Goal: Transaction & Acquisition: Purchase product/service

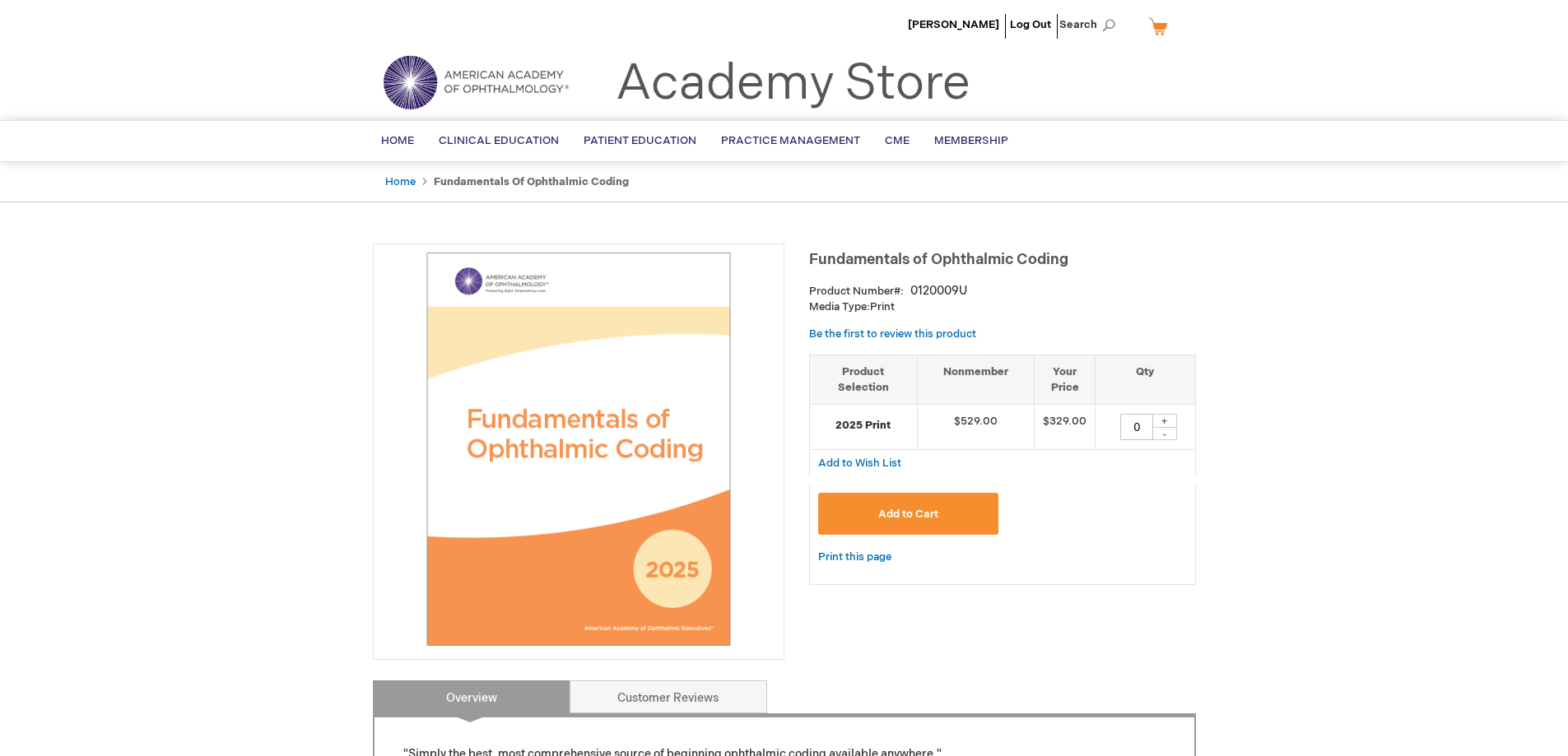
click at [909, 505] on button "Add to Cart" at bounding box center [909, 514] width 181 height 42
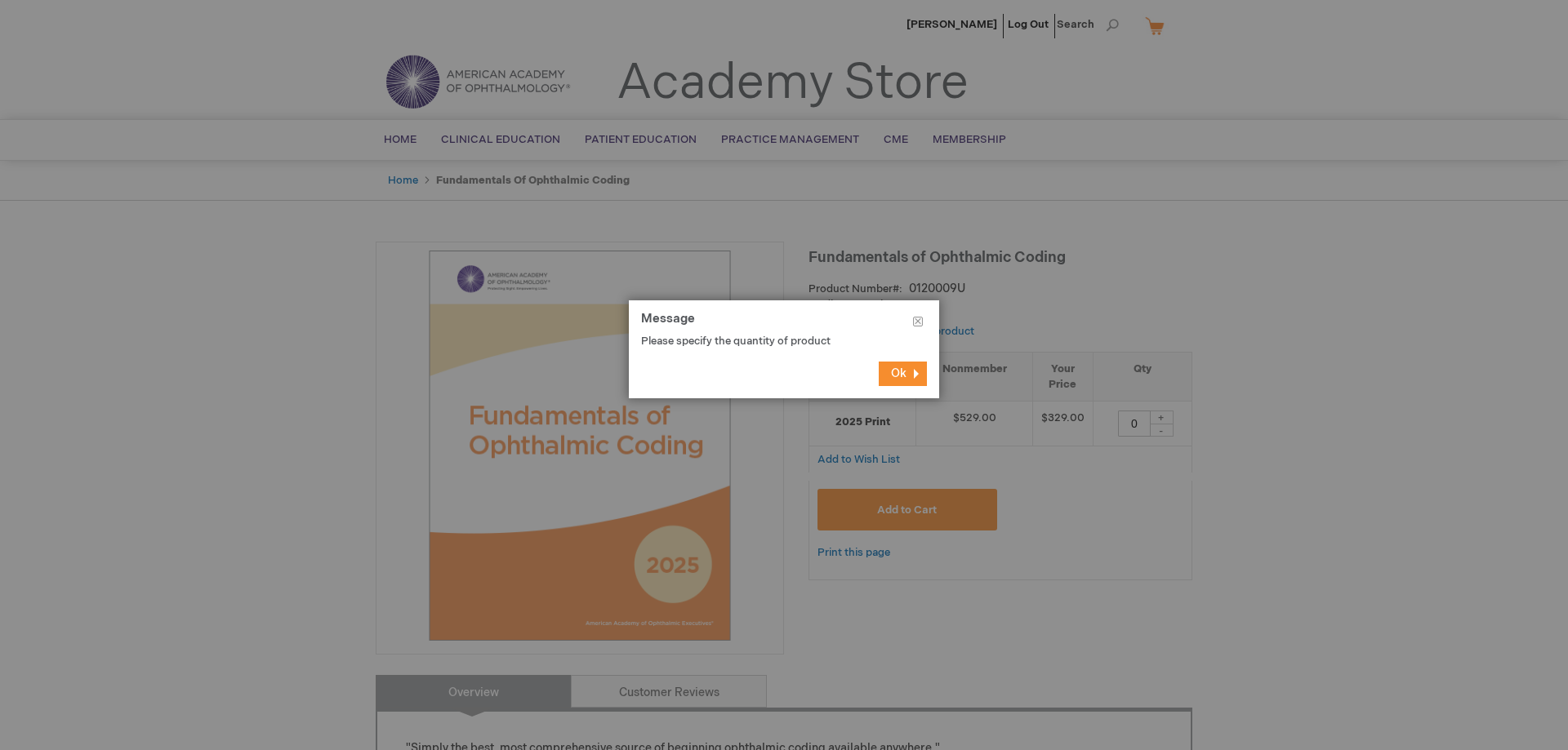
click at [902, 373] on span "Ok" at bounding box center [899, 374] width 15 height 14
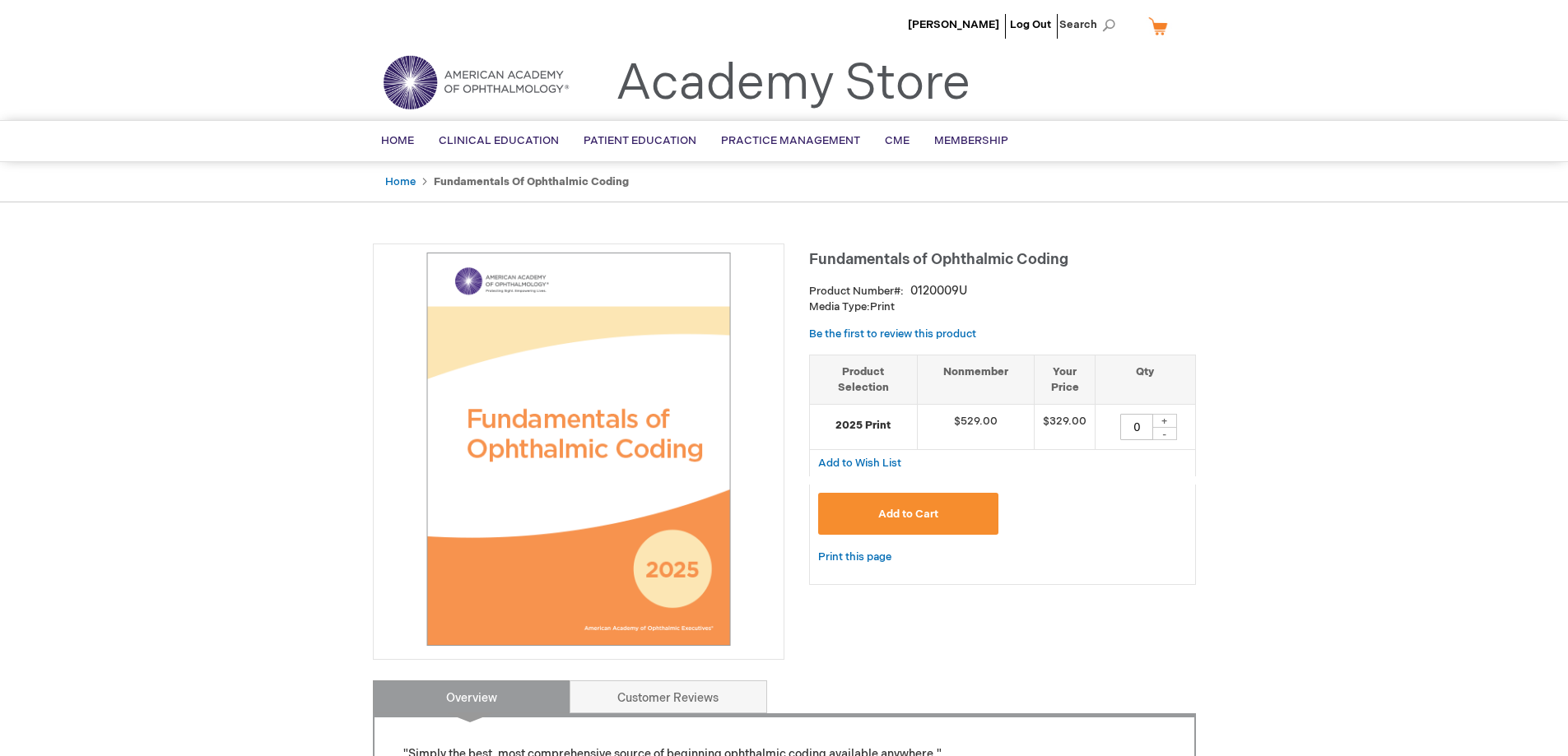
click at [1161, 420] on div "+" at bounding box center [1164, 420] width 24 height 14
type input "1"
click at [972, 493] on button "Add to Cart" at bounding box center [909, 514] width 181 height 42
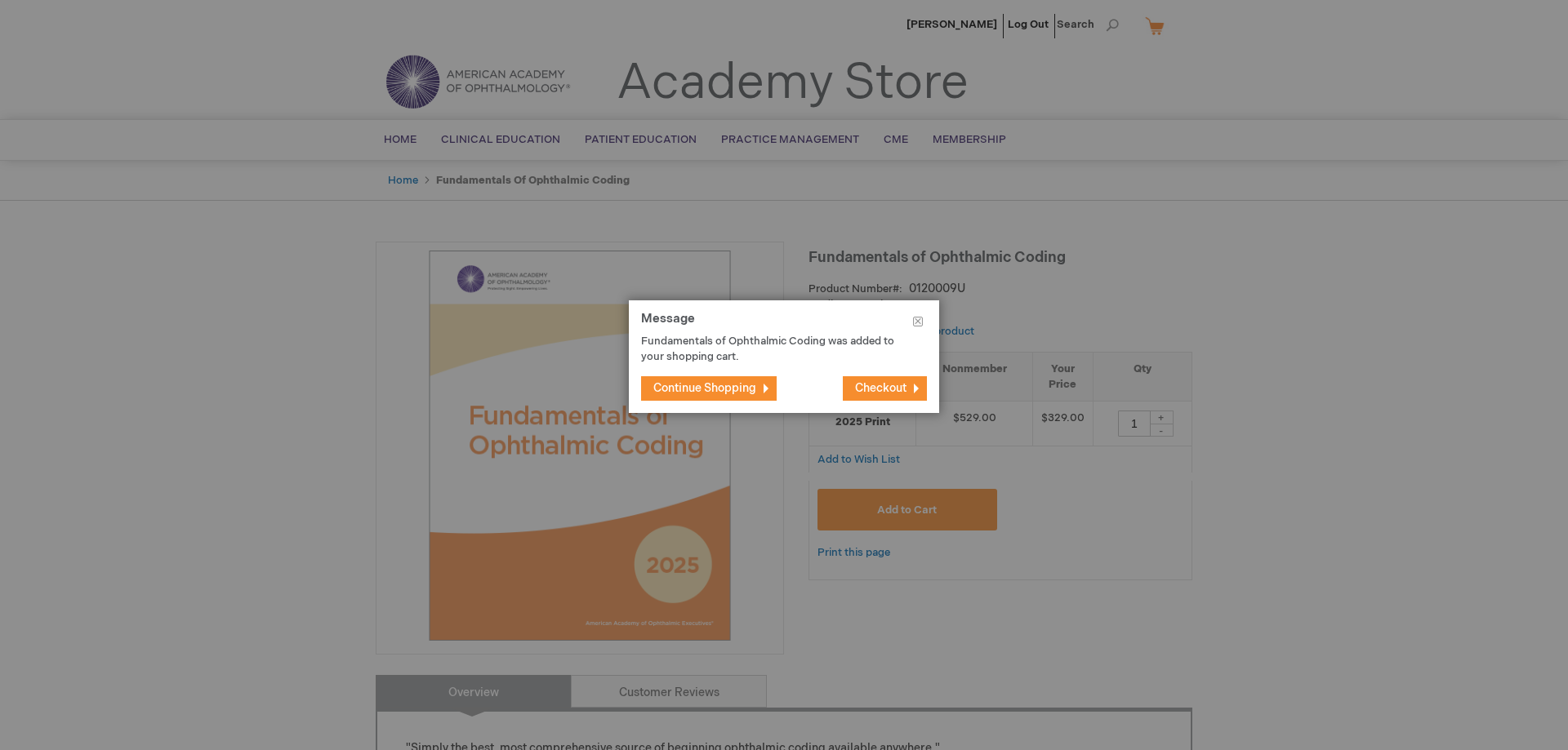
click at [909, 404] on footer "Continue Shopping Checkout" at bounding box center [783, 388] width 310 height 49
click at [902, 388] on span "Checkout" at bounding box center [880, 388] width 51 height 14
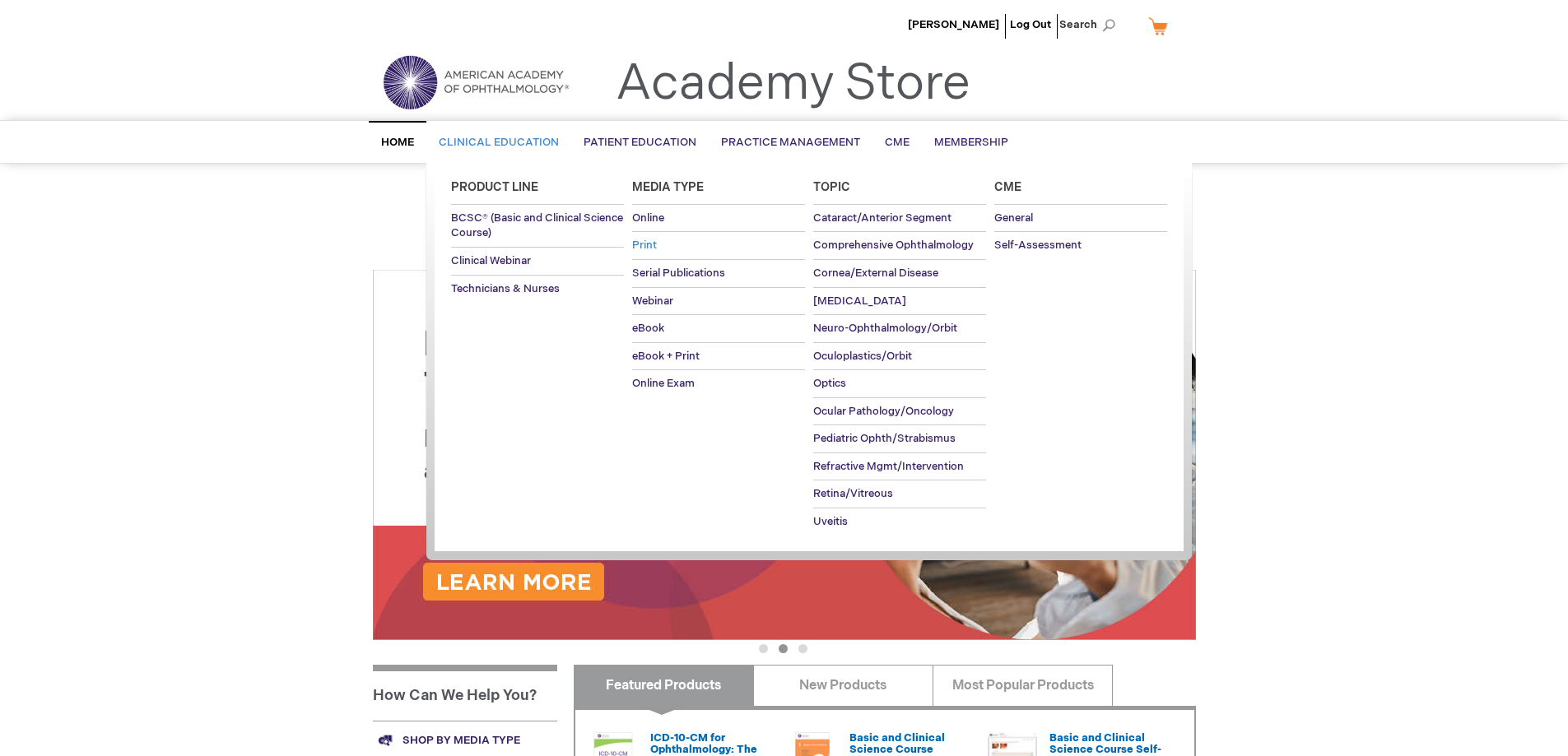
click at [645, 248] on span "Print" at bounding box center [643, 245] width 24 height 14
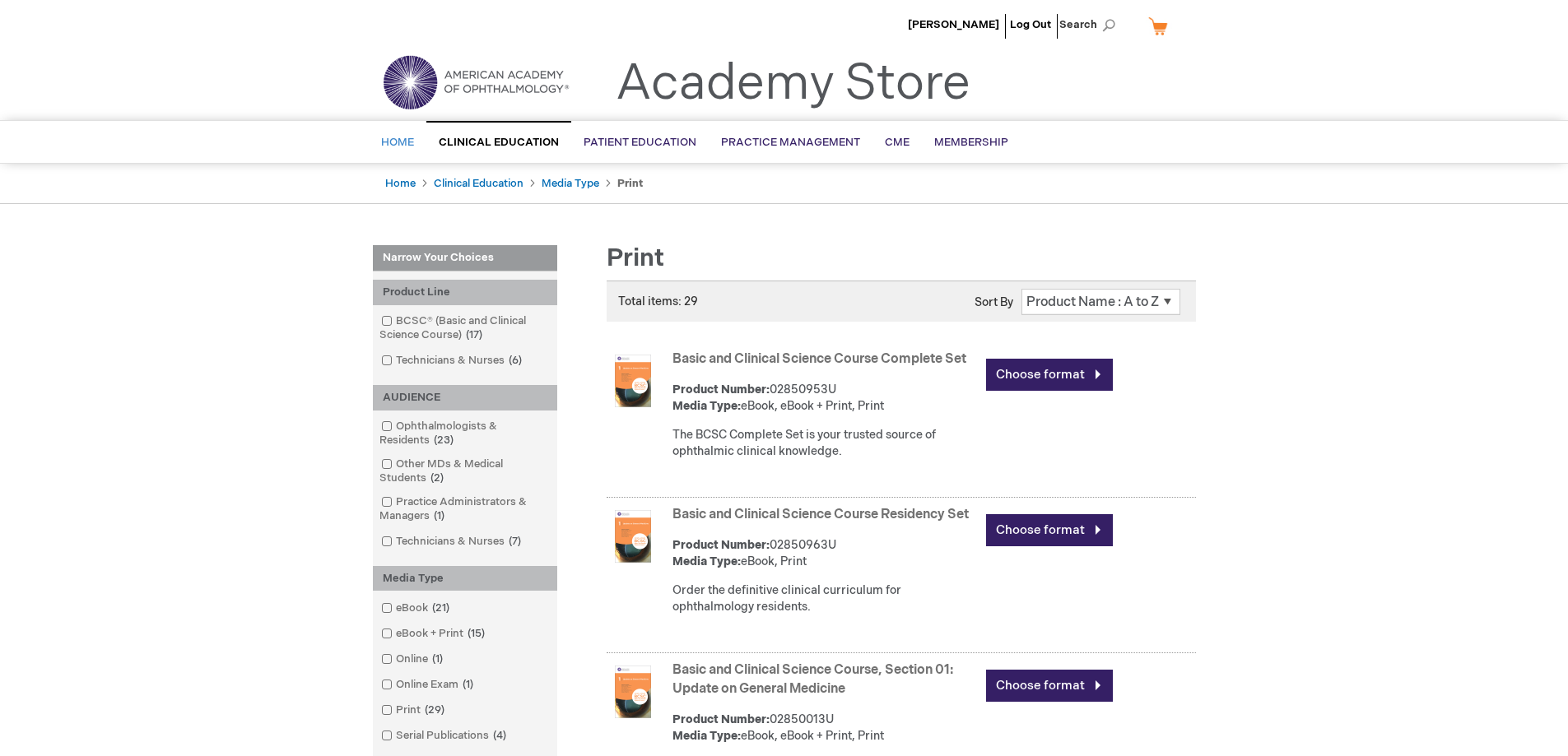
click at [407, 134] on link "Home" at bounding box center [397, 142] width 57 height 40
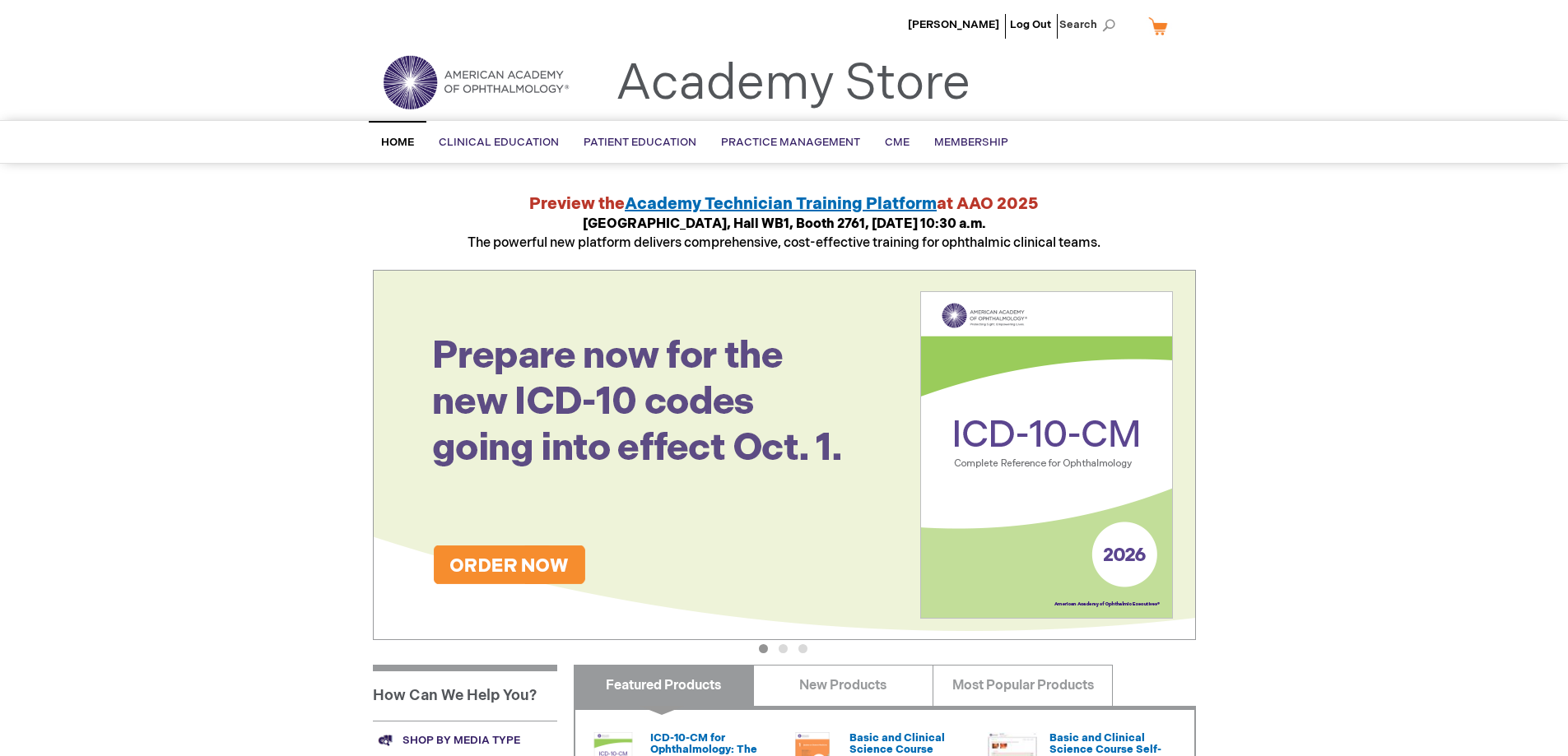
click at [275, 375] on div "Kayla Creed Log Out Search My Cart CLOSE RECENTLY ADDED ITEM(S) Close There are…" at bounding box center [784, 618] width 1568 height 1237
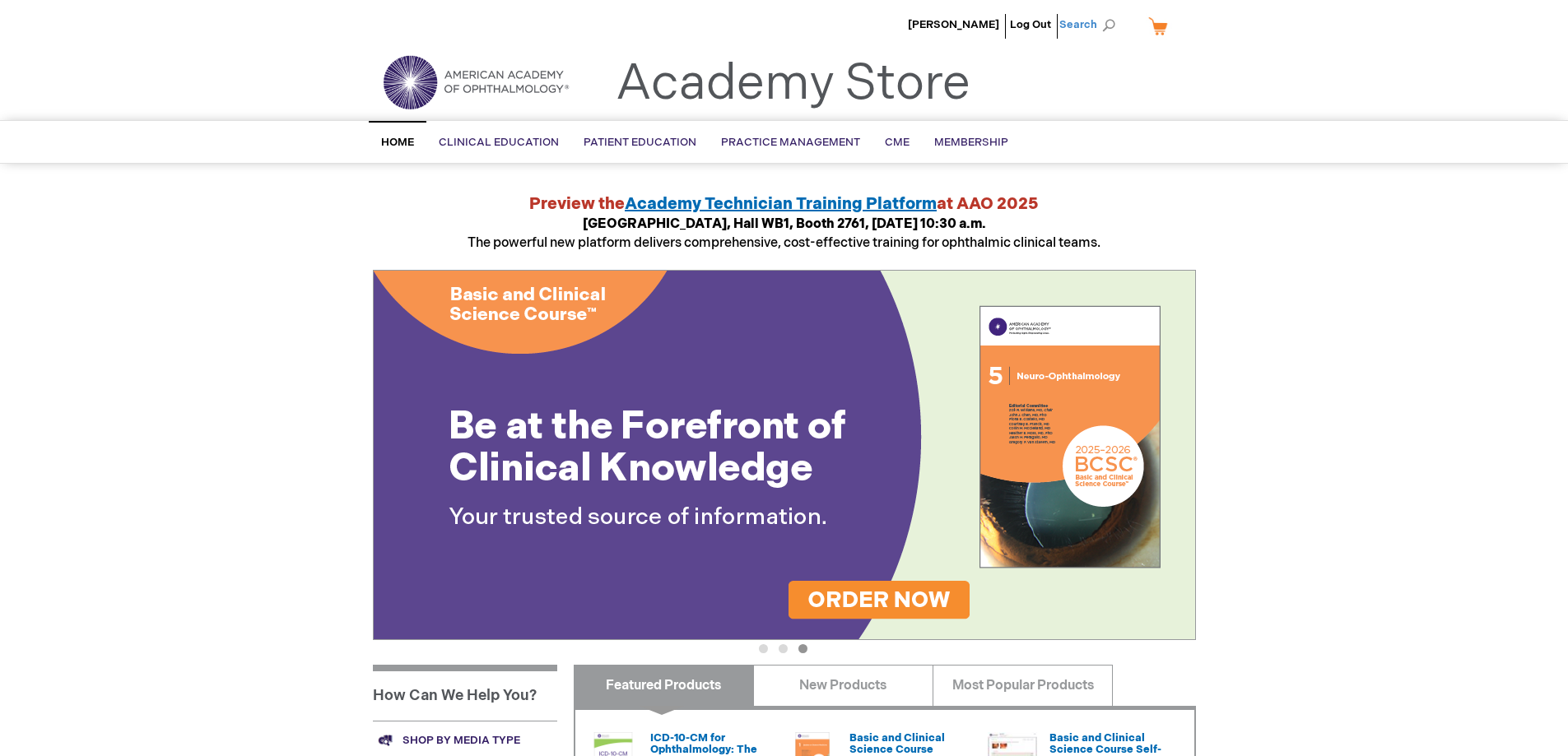
click at [1106, 22] on span "Search" at bounding box center [1090, 24] width 62 height 33
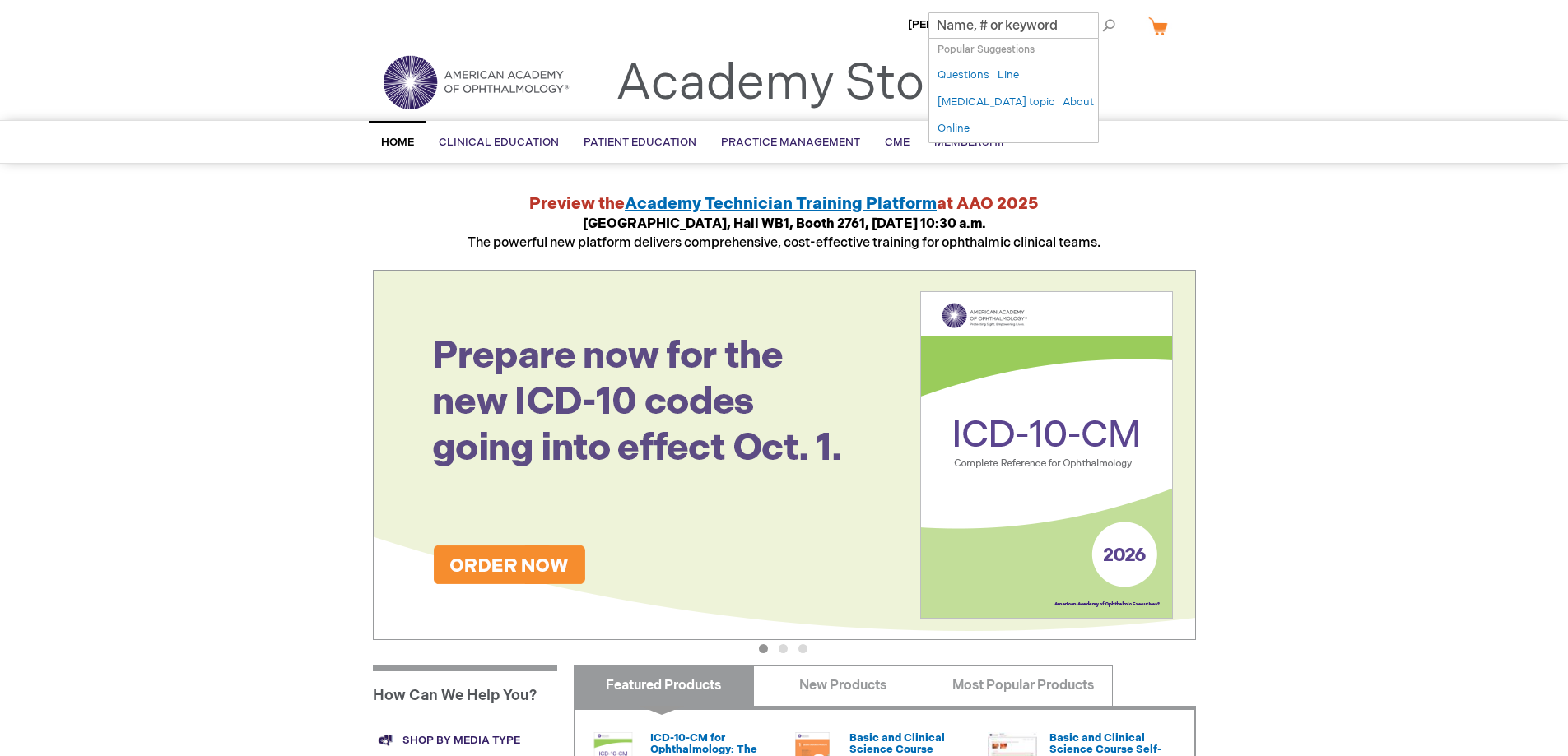
paste input "Fundamentals of Ophthalmic Coding"
type input "Fundamentals of Ophthalmic Coding"
click at [1102, 13] on button "Search" at bounding box center [1109, 25] width 14 height 26
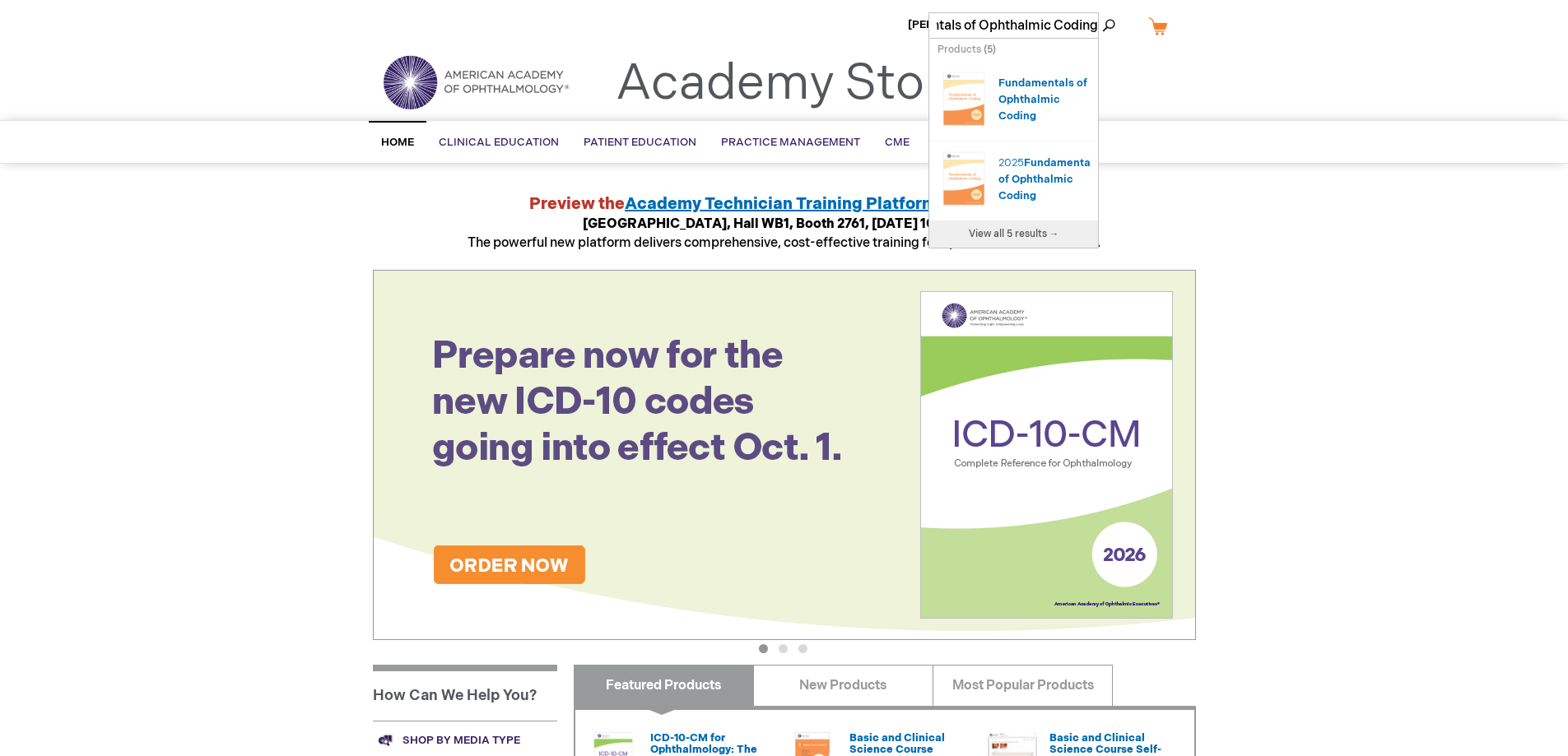
click at [1049, 91] on div "Fundamentals of Ophthalmic Coding" at bounding box center [1044, 99] width 91 height 50
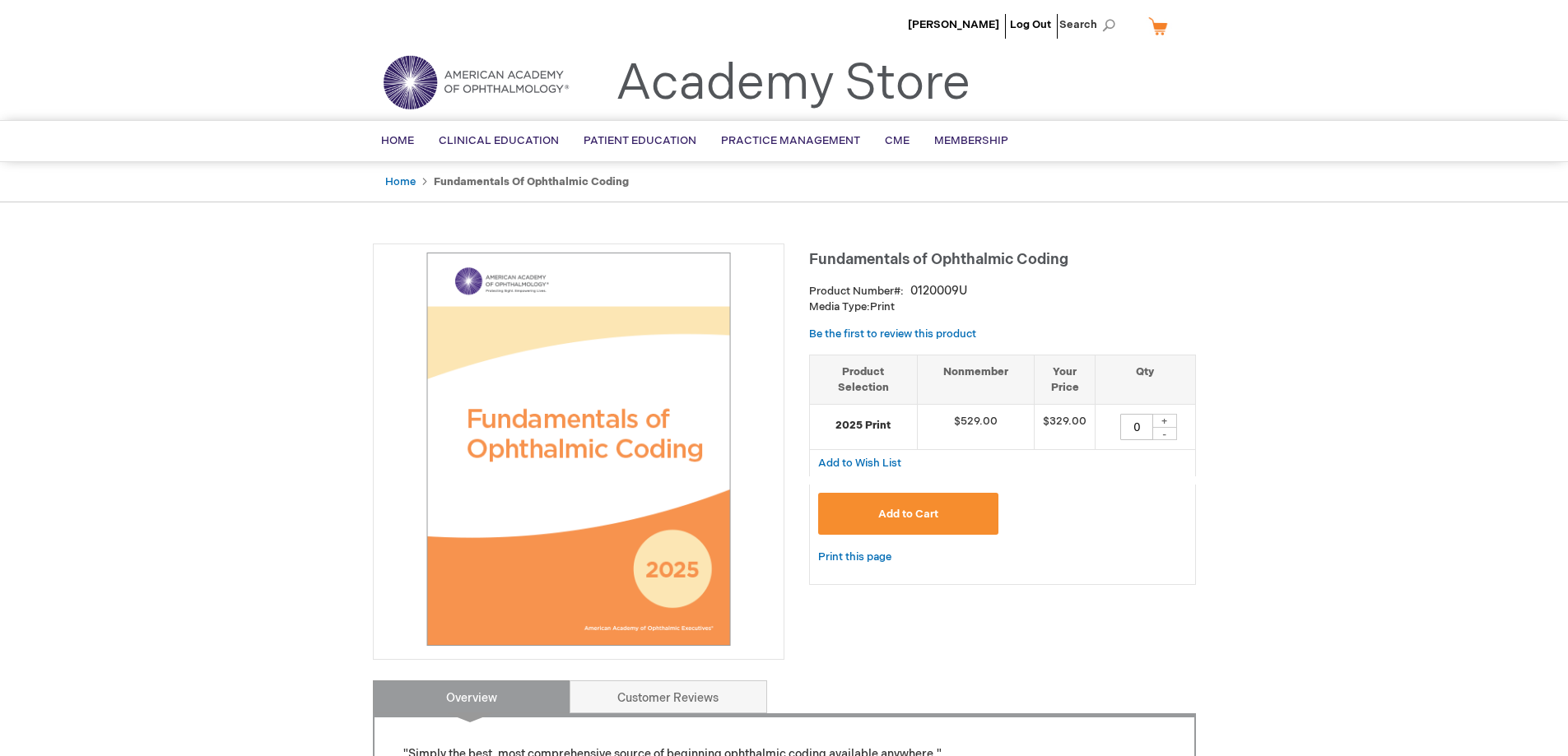
click at [1162, 422] on div "+" at bounding box center [1164, 420] width 24 height 14
type input "1"
click at [960, 510] on button "Add to Cart" at bounding box center [909, 514] width 181 height 42
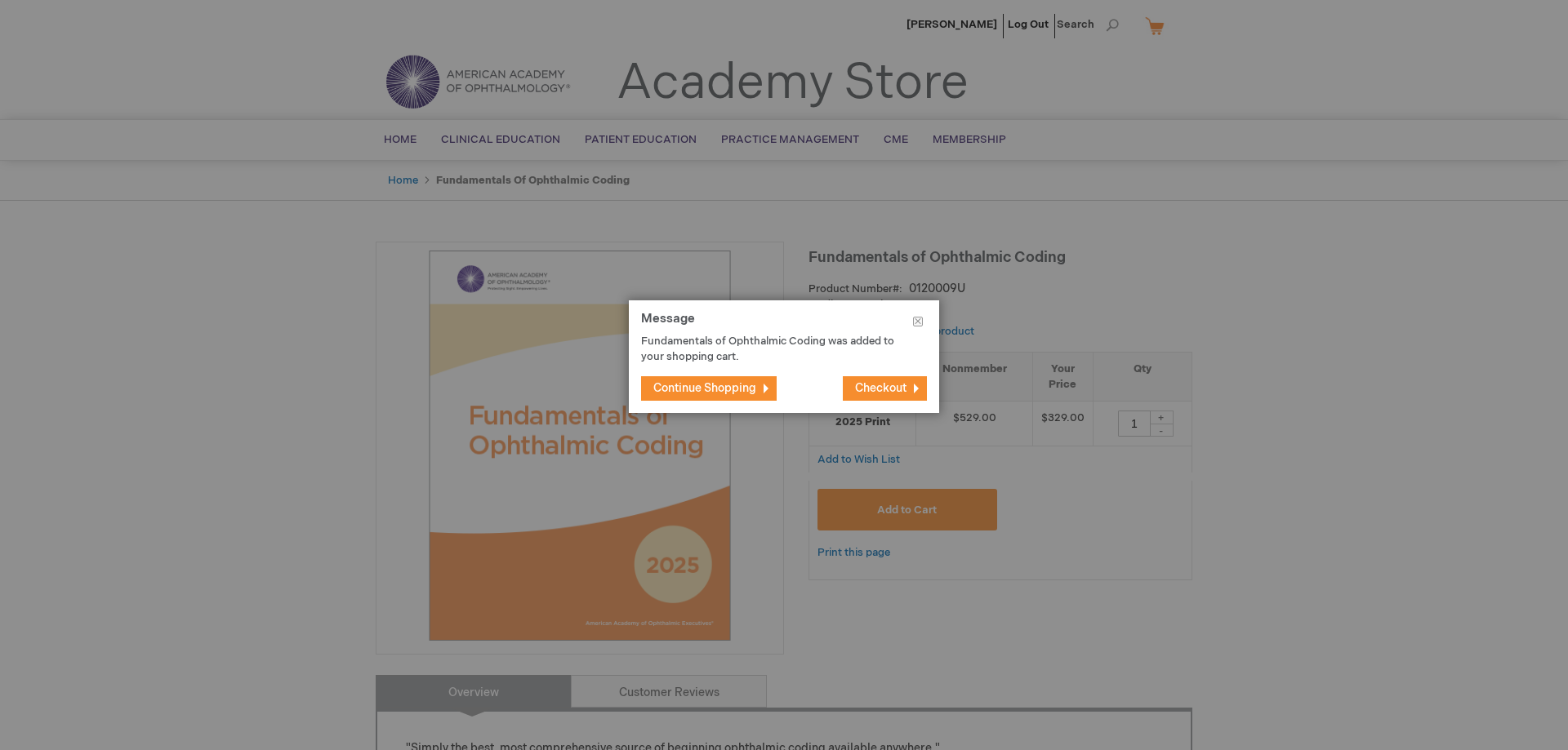
click at [889, 396] on button "Checkout" at bounding box center [884, 388] width 84 height 24
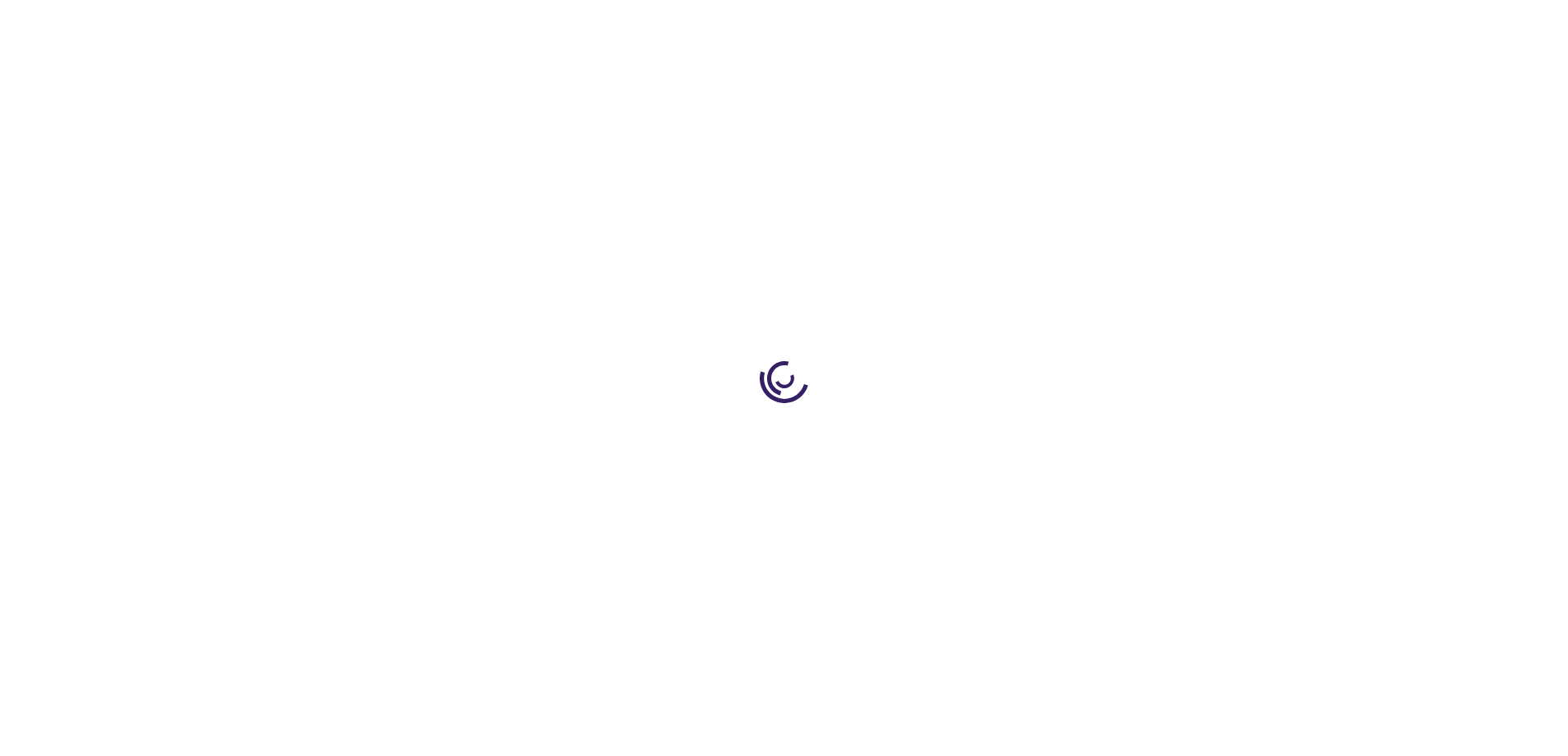
type input "1"
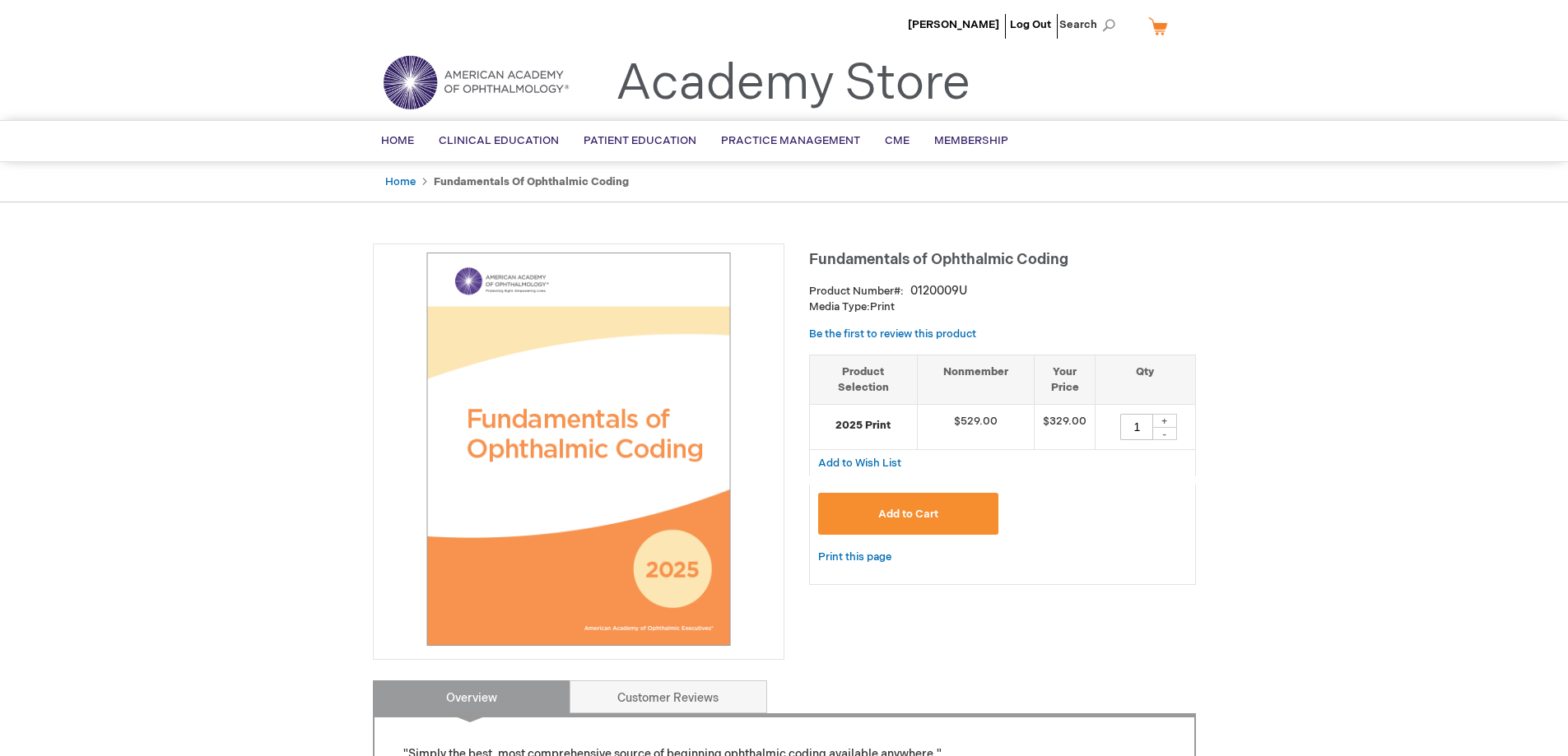
click at [920, 520] on span "Add to Cart" at bounding box center [908, 515] width 60 height 14
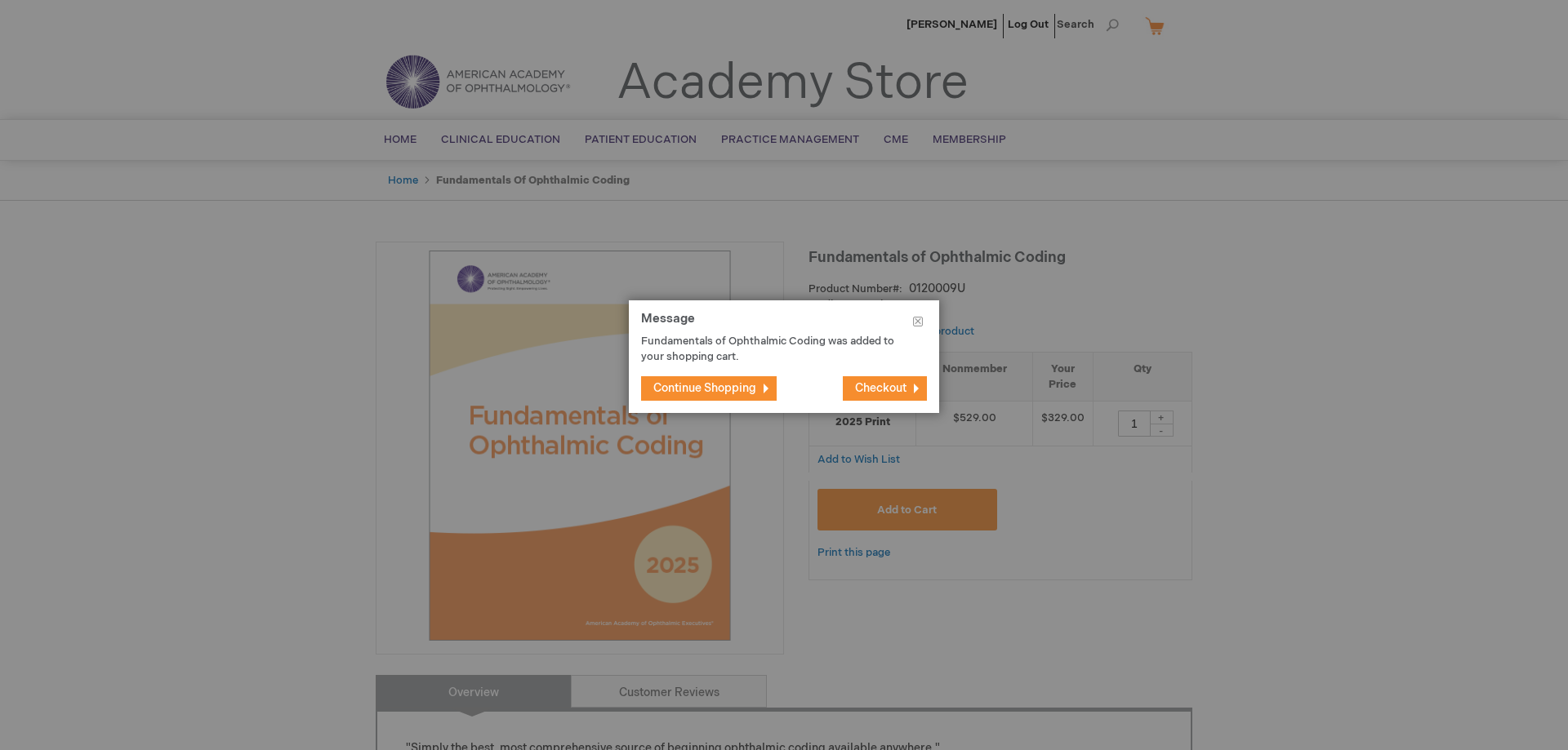
click at [887, 389] on span "Checkout" at bounding box center [880, 388] width 51 height 14
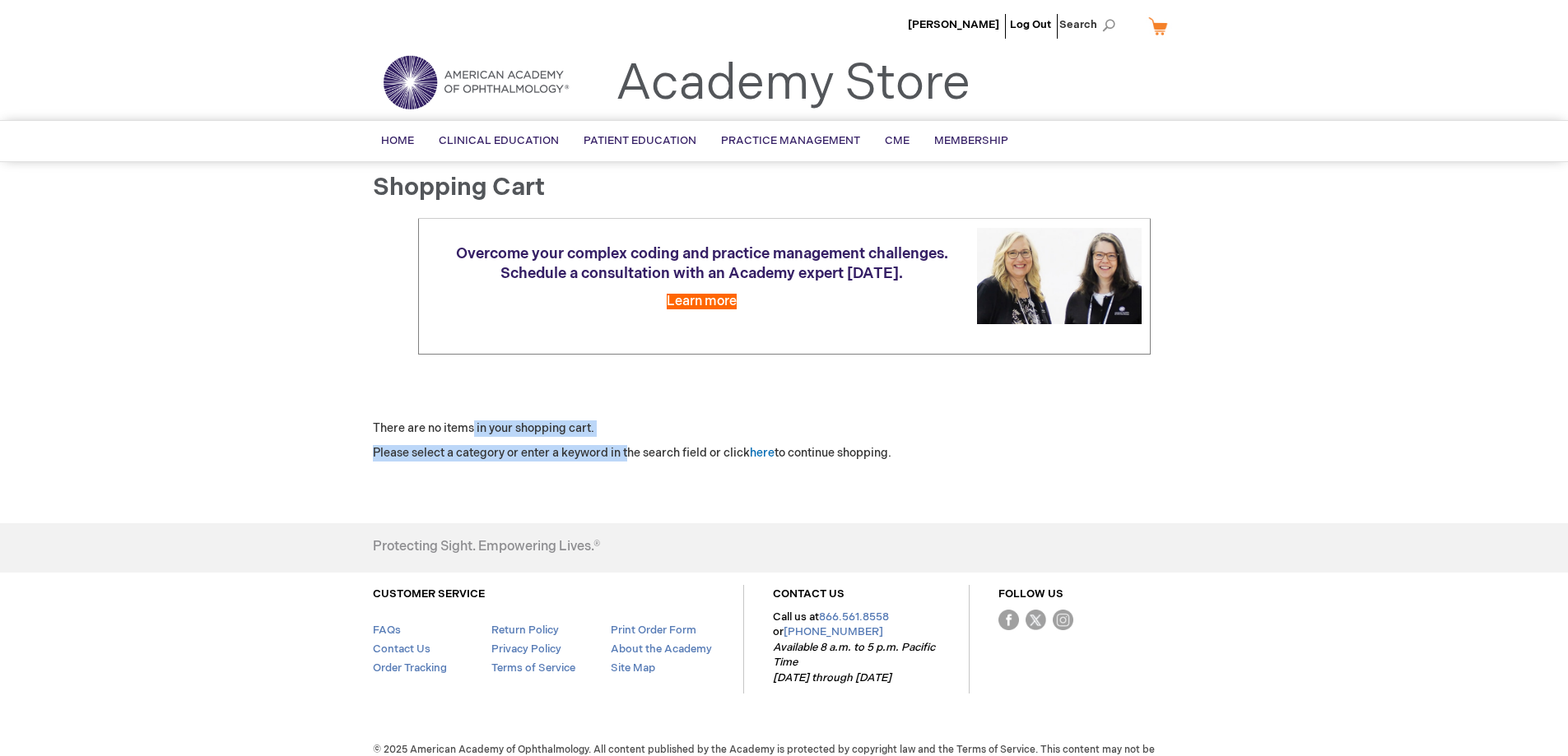
drag, startPoint x: 611, startPoint y: 440, endPoint x: 628, endPoint y: 449, distance: 19.2
click at [628, 449] on div "There are no items in your shopping cart. Please select a category or enter a k…" at bounding box center [784, 441] width 823 height 41
click at [628, 449] on p "Please select a category or enter a keyword in the search field or click here t…" at bounding box center [784, 452] width 823 height 17
click at [756, 451] on link "here" at bounding box center [761, 452] width 24 height 14
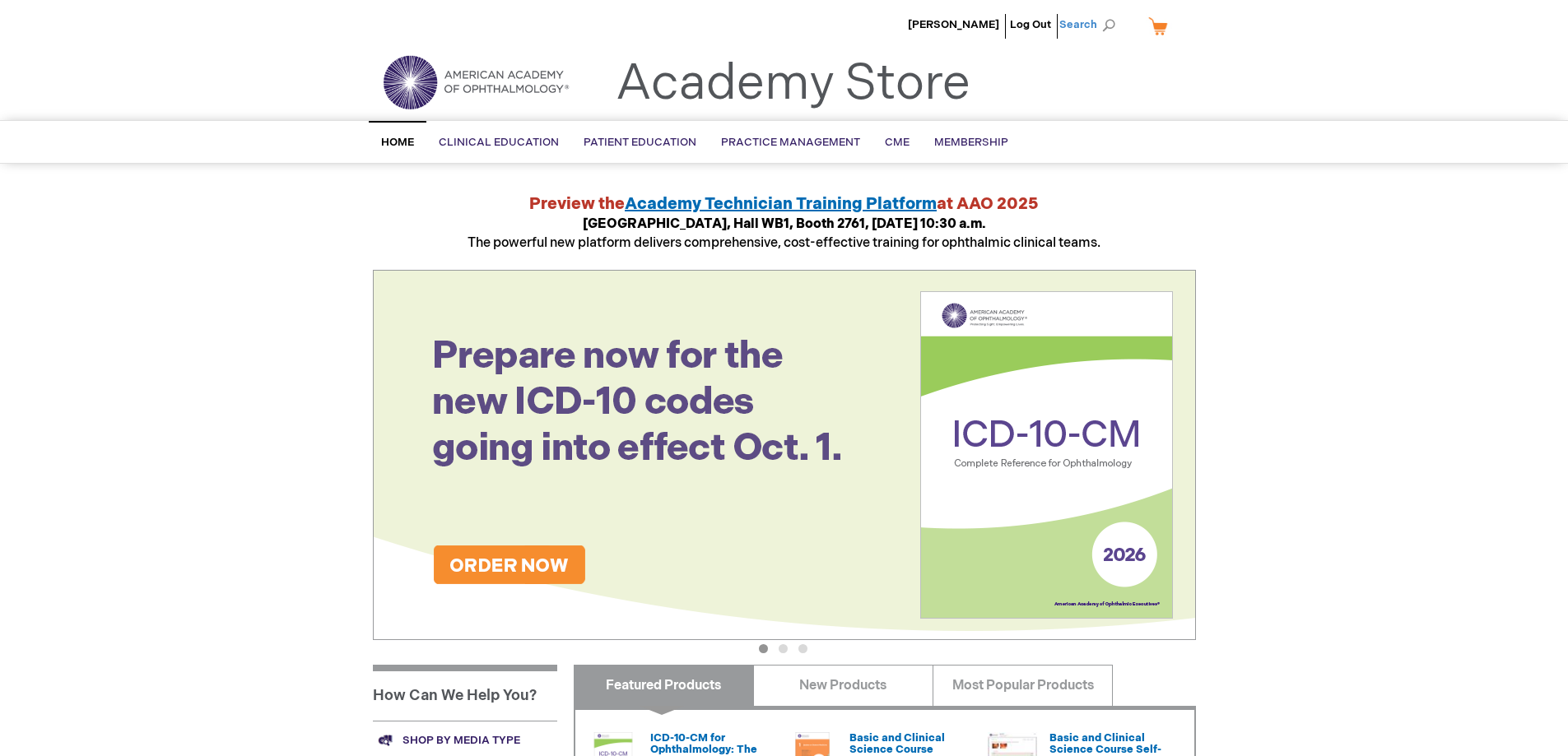
click at [1096, 26] on span "Search" at bounding box center [1090, 24] width 62 height 33
paste input "Fundamentals of Ophthalmic Coding"
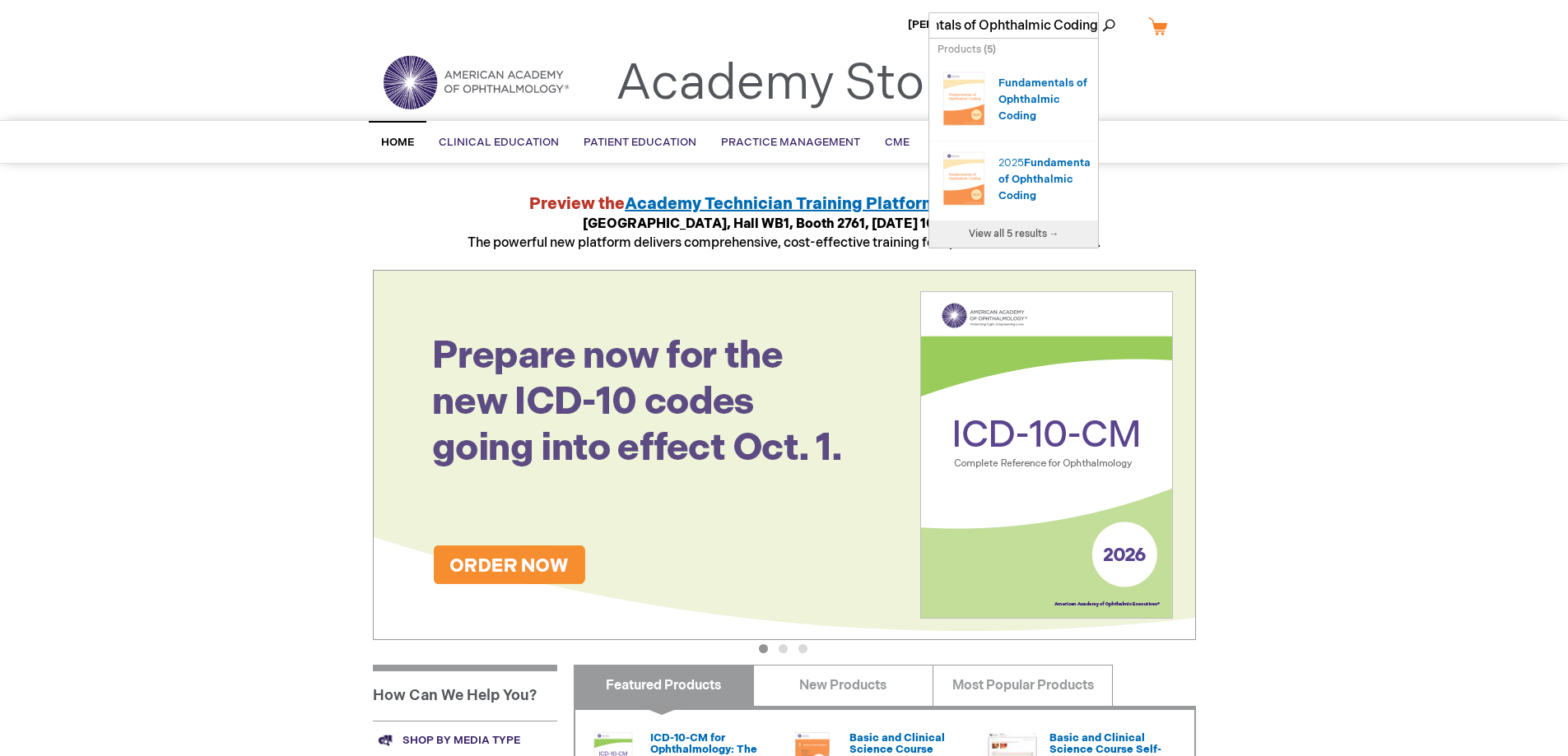
type input "Fundamentals of Ophthalmic Coding"
click at [1102, 13] on button "Search" at bounding box center [1109, 25] width 14 height 26
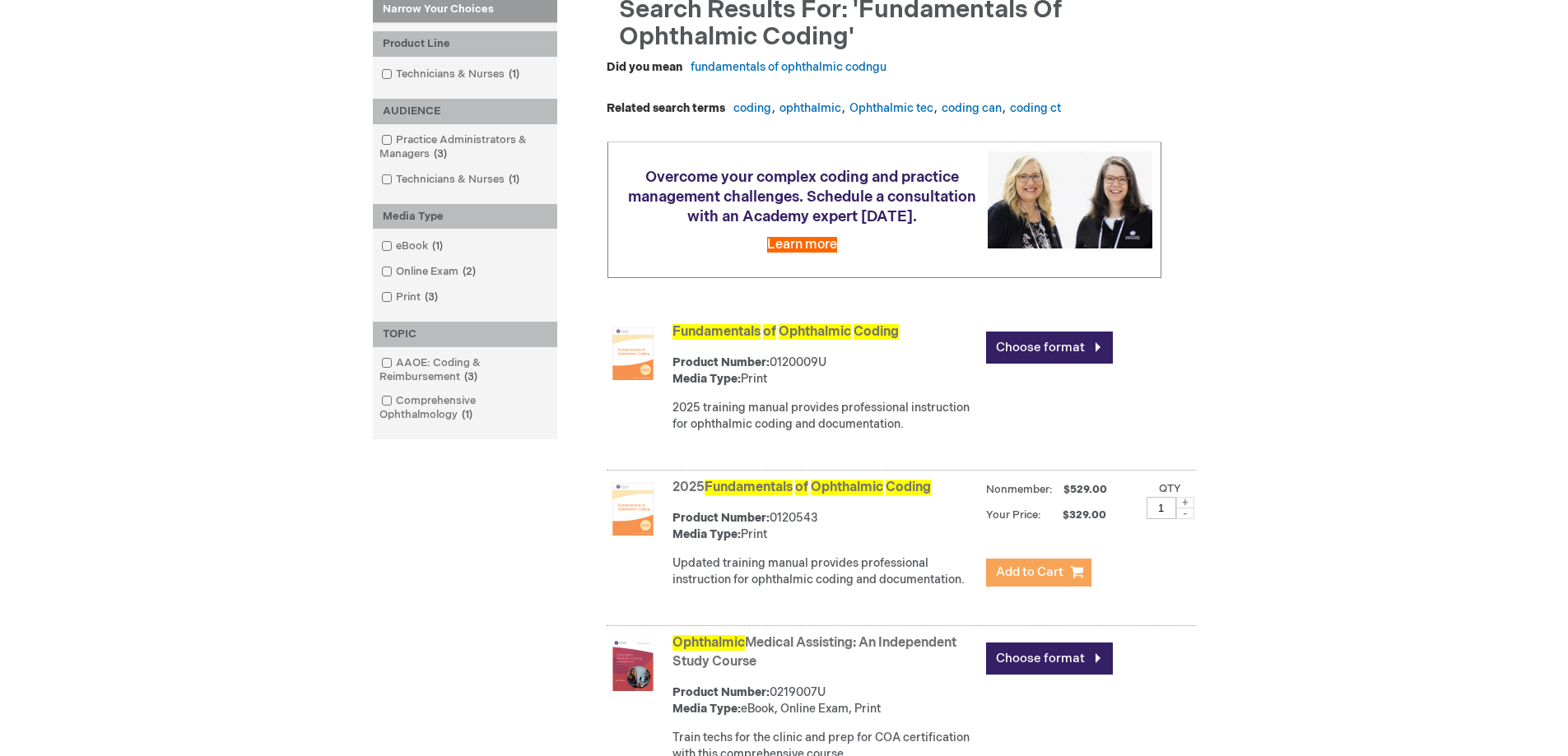
click at [1035, 580] on span "Add to Cart" at bounding box center [1029, 572] width 67 height 16
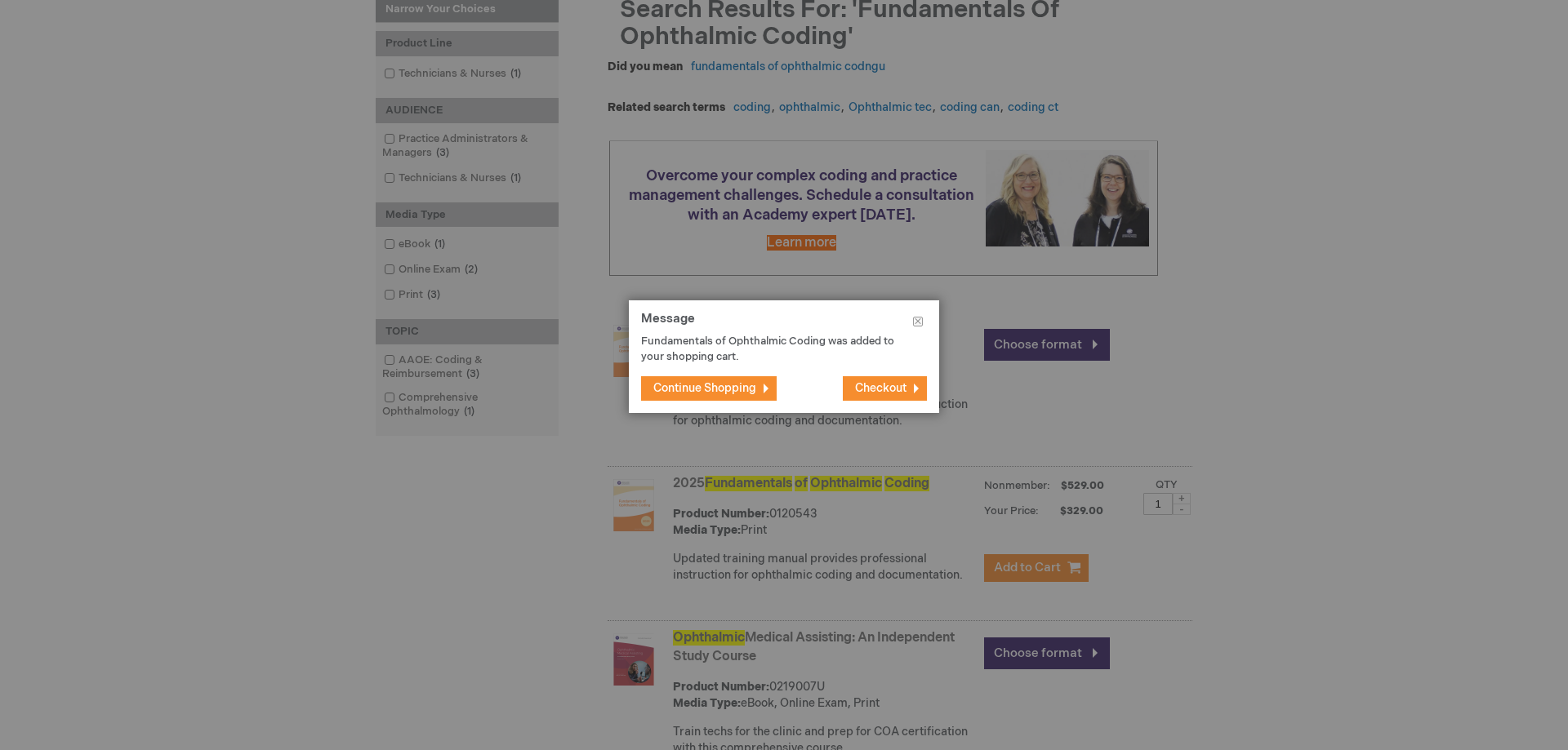
click at [884, 394] on button "Checkout" at bounding box center [884, 388] width 84 height 24
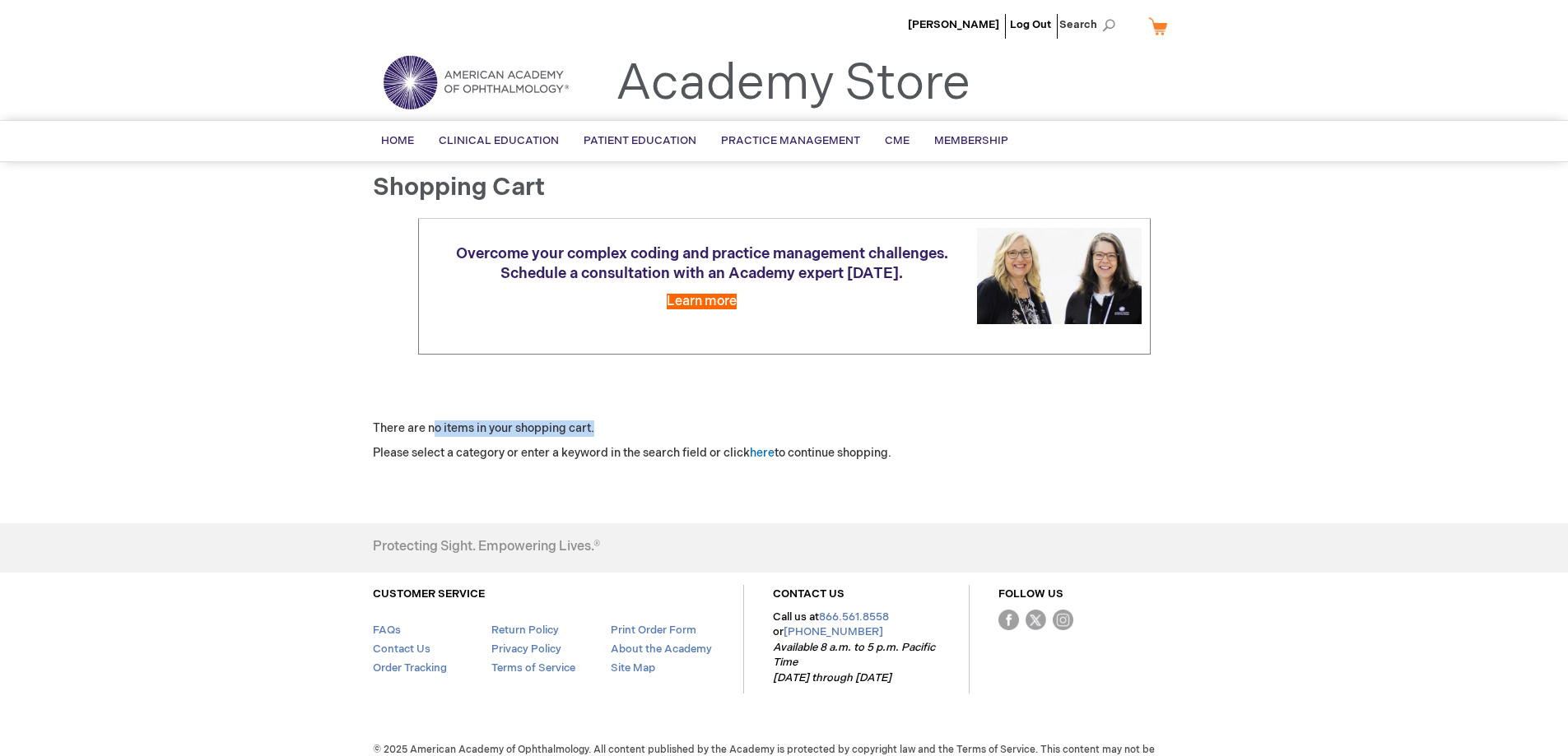
drag, startPoint x: 529, startPoint y: 424, endPoint x: 605, endPoint y: 425, distance: 76.0
click at [605, 425] on p "There are no items in your shopping cart." at bounding box center [784, 428] width 823 height 17
drag, startPoint x: 630, startPoint y: 425, endPoint x: 350, endPoint y: 425, distance: 280.0
click at [335, 425] on div "[PERSON_NAME] Log Out Search My Cart CLOSE RECENTLY ADDED ITEM(S) Close There a…" at bounding box center [784, 392] width 1568 height 784
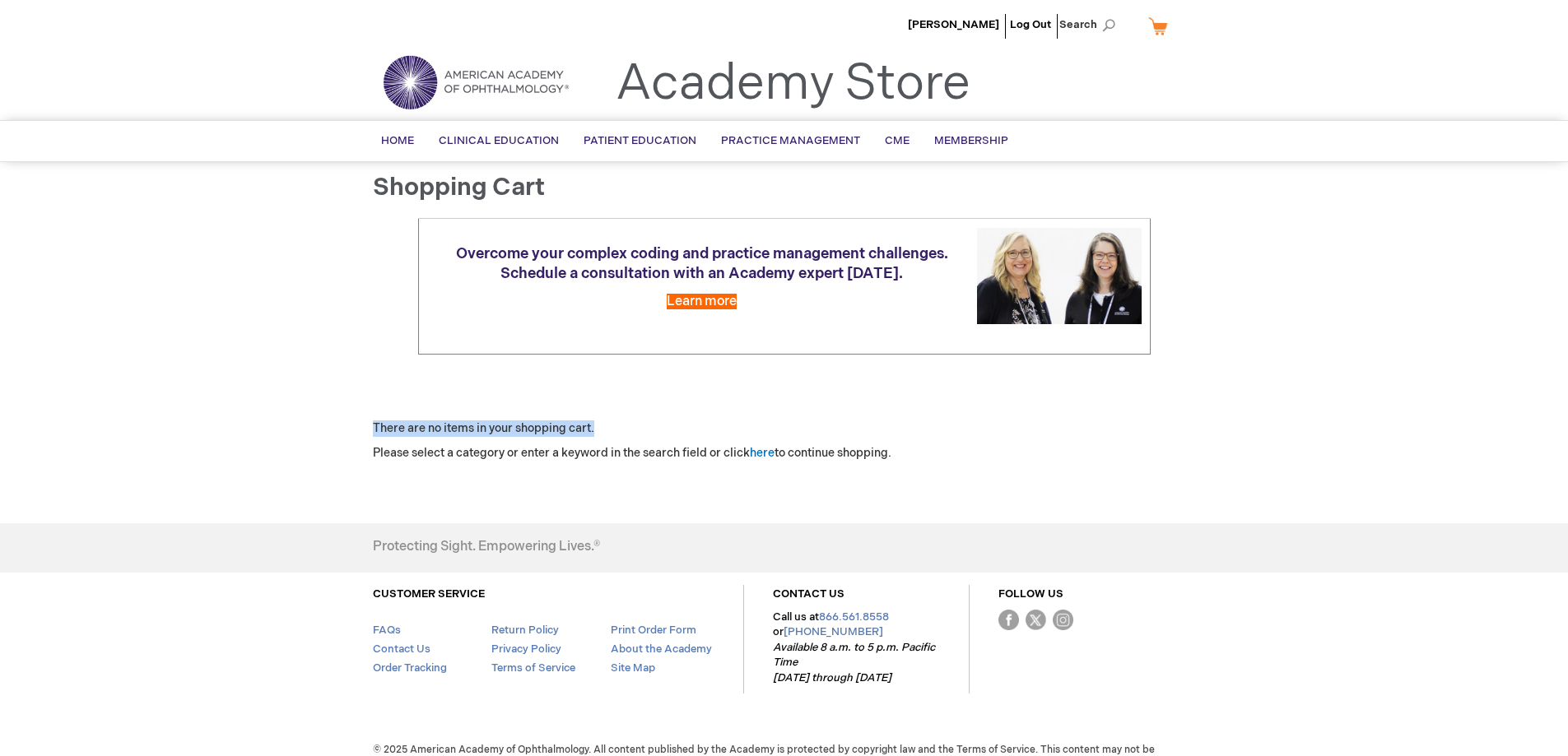
click at [455, 423] on p "There are no items in your shopping cart." at bounding box center [784, 428] width 823 height 17
drag, startPoint x: 425, startPoint y: 451, endPoint x: 500, endPoint y: 451, distance: 75.0
click at [500, 451] on p "Please select a category or enter a keyword in the search field or click here t…" at bounding box center [784, 452] width 823 height 17
drag, startPoint x: 466, startPoint y: 418, endPoint x: 610, endPoint y: 426, distance: 144.2
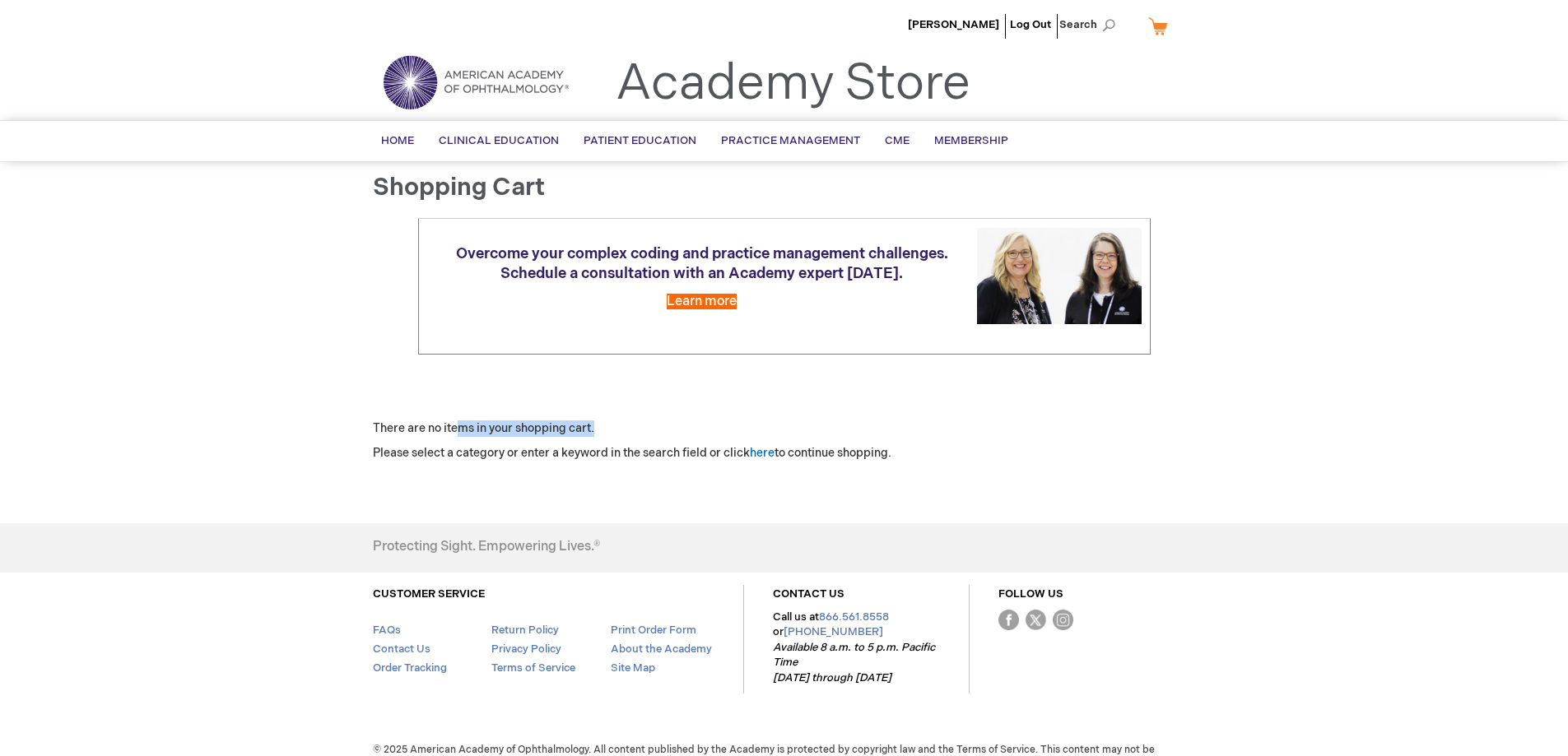
click at [610, 426] on div "Shopping Cart Overcome your complex coding and practice management challenges. …" at bounding box center [784, 338] width 823 height 328
click at [610, 426] on p "There are no items in your shopping cart." at bounding box center [784, 428] width 823 height 17
drag, startPoint x: 624, startPoint y: 426, endPoint x: 316, endPoint y: 423, distance: 308.0
click at [316, 423] on div "[PERSON_NAME] Log Out Search My Cart CLOSE RECENTLY ADDED ITEM(S) Close There a…" at bounding box center [784, 392] width 1568 height 784
click at [502, 432] on p "There are no items in your shopping cart." at bounding box center [784, 428] width 823 height 17
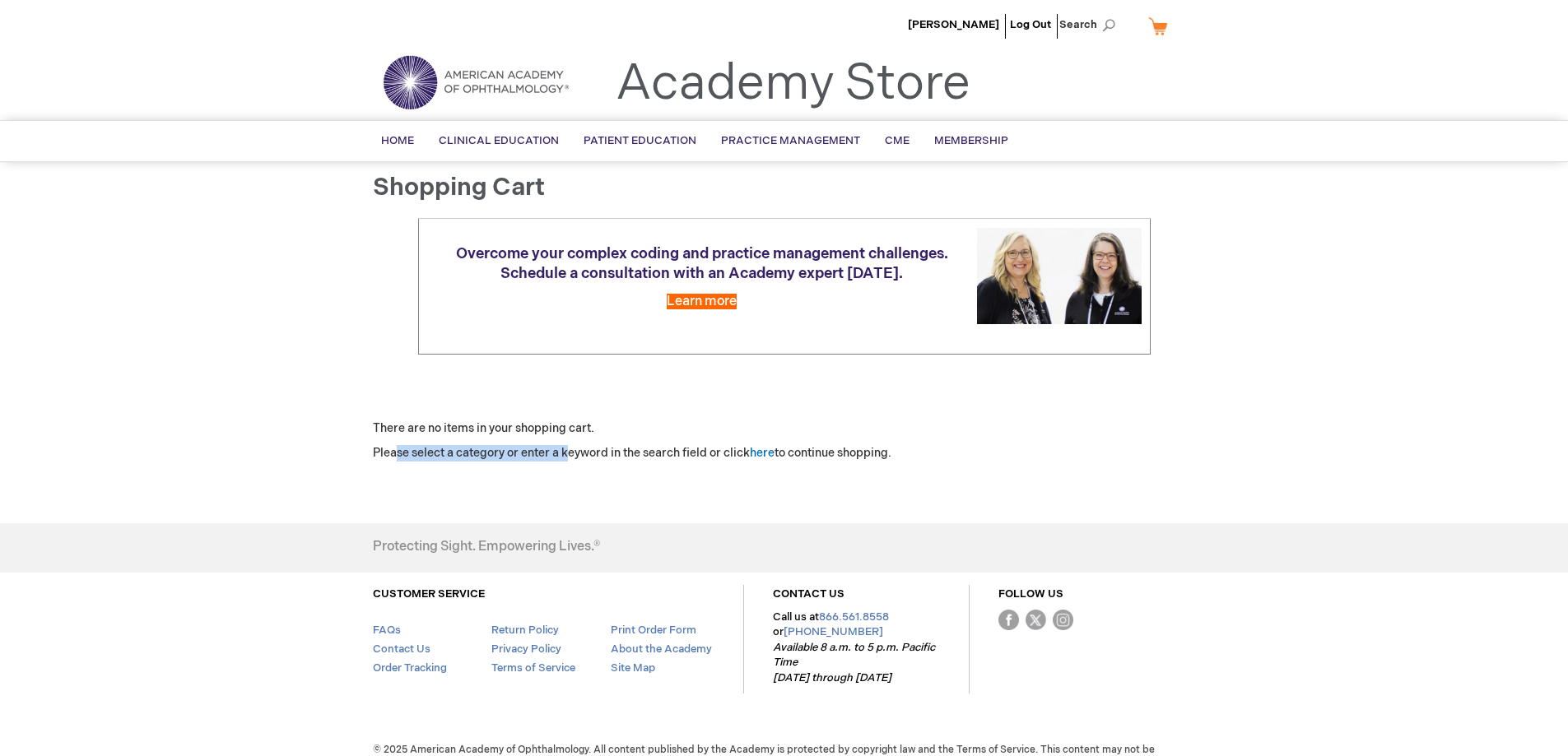
drag, startPoint x: 519, startPoint y: 453, endPoint x: 579, endPoint y: 448, distance: 60.2
click at [578, 448] on p "Please select a category or enter a keyword in the search field or click here t…" at bounding box center [784, 452] width 823 height 17
click at [579, 448] on p "Please select a category or enter a keyword in the search field or click here t…" at bounding box center [784, 452] width 823 height 17
drag, startPoint x: 649, startPoint y: 453, endPoint x: 451, endPoint y: 460, distance: 198.1
click at [451, 460] on p "Please select a category or enter a keyword in the search field or click here t…" at bounding box center [784, 452] width 823 height 17
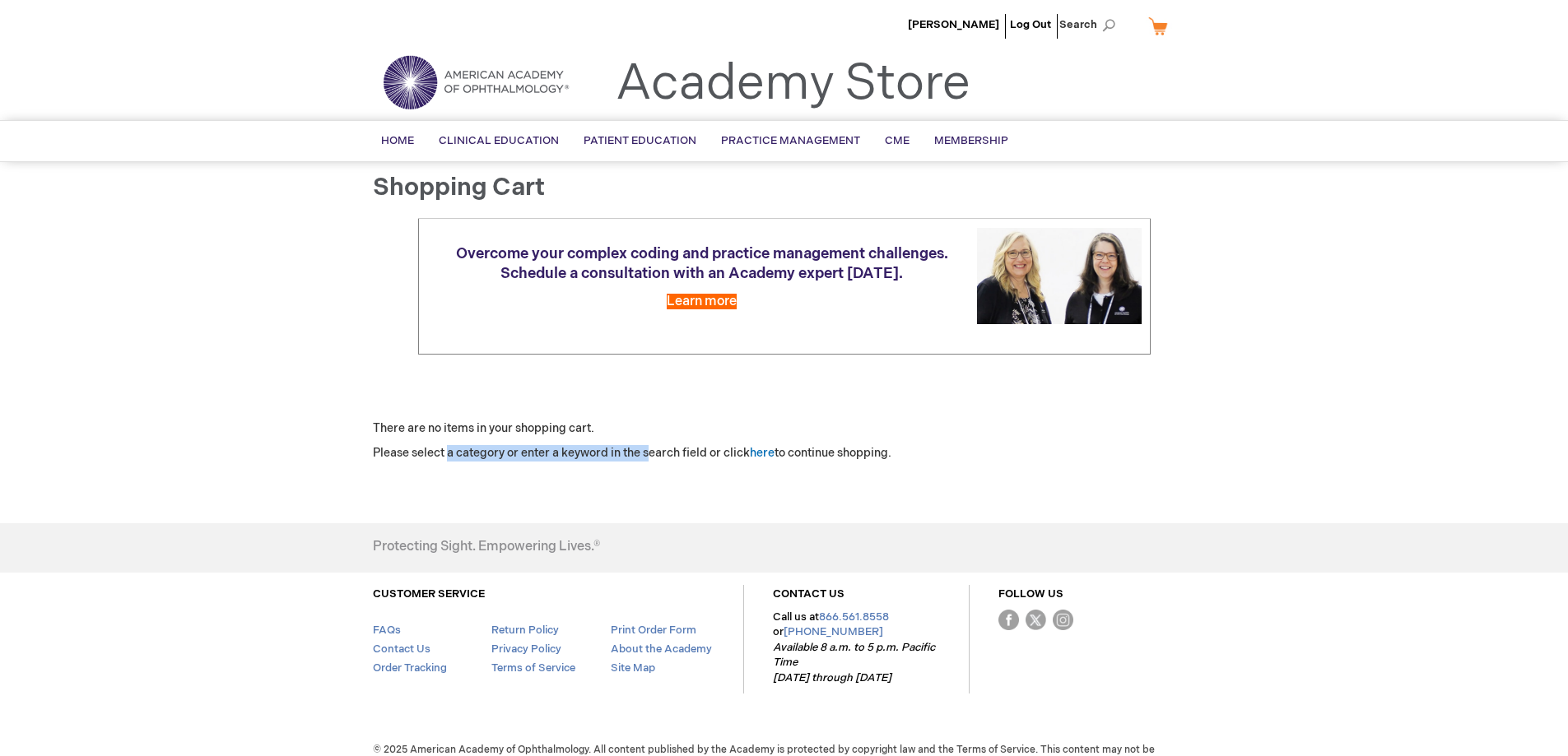
click at [551, 462] on div "Shopping Cart Overcome your complex coding and practice management challenges. …" at bounding box center [784, 338] width 823 height 328
click at [405, 455] on p "Please select a category or enter a keyword in the search field or click here t…" at bounding box center [784, 452] width 823 height 17
drag, startPoint x: 598, startPoint y: 450, endPoint x: 640, endPoint y: 450, distance: 42.0
click at [639, 450] on p "Please select a category or enter a keyword in the search field or click here t…" at bounding box center [784, 452] width 823 height 17
click at [640, 450] on p "Please select a category or enter a keyword in the search field or click here t…" at bounding box center [784, 452] width 823 height 17
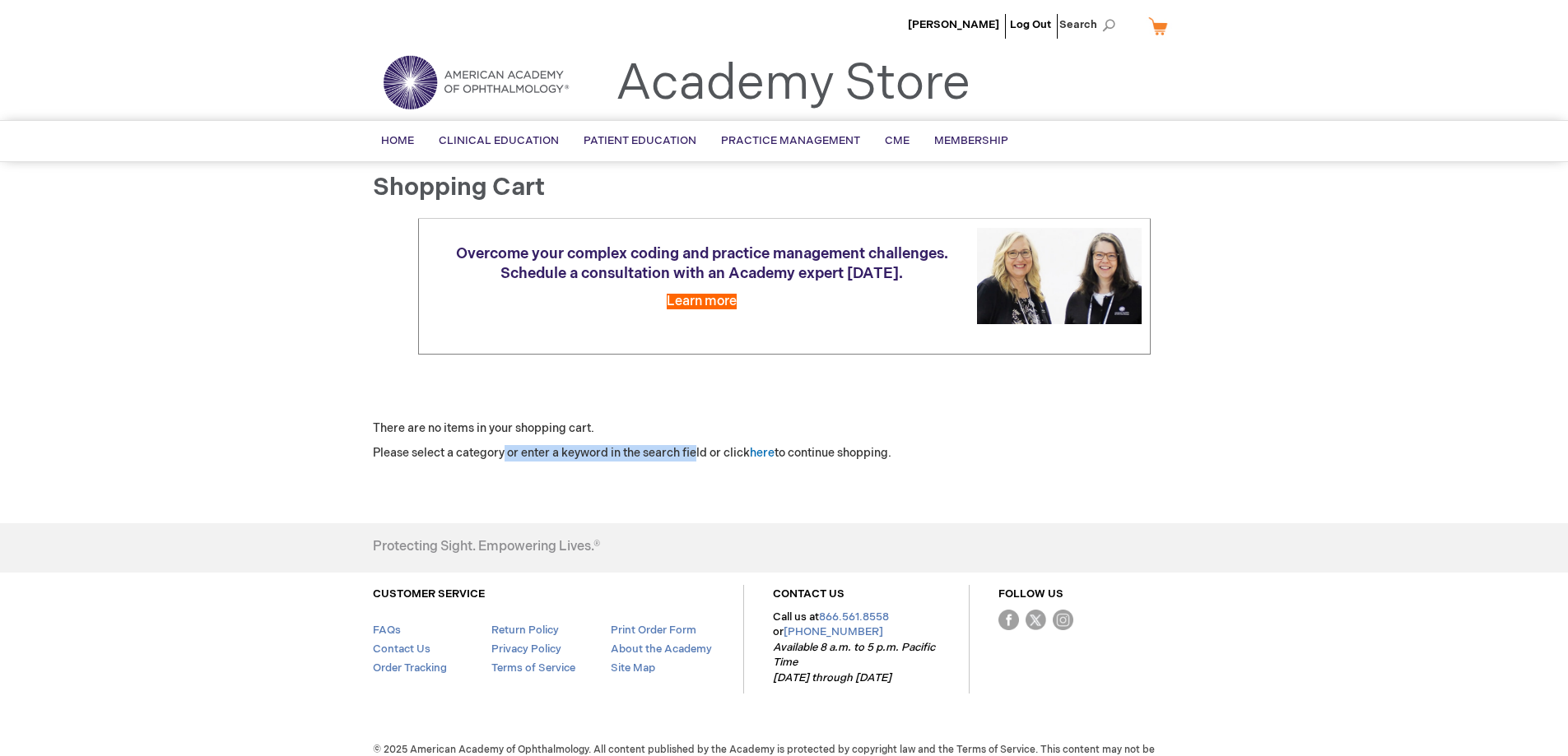
drag, startPoint x: 504, startPoint y: 455, endPoint x: 701, endPoint y: 450, distance: 197.1
click at [700, 450] on p "Please select a category or enter a keyword in the search field or click here t…" at bounding box center [784, 452] width 823 height 17
click at [701, 450] on p "Please select a category or enter a keyword in the search field or click here t…" at bounding box center [784, 452] width 823 height 17
drag, startPoint x: 626, startPoint y: 450, endPoint x: 731, endPoint y: 441, distance: 105.4
click at [731, 441] on div "There are no items in your shopping cart. Please select a category or enter a k…" at bounding box center [784, 441] width 823 height 41
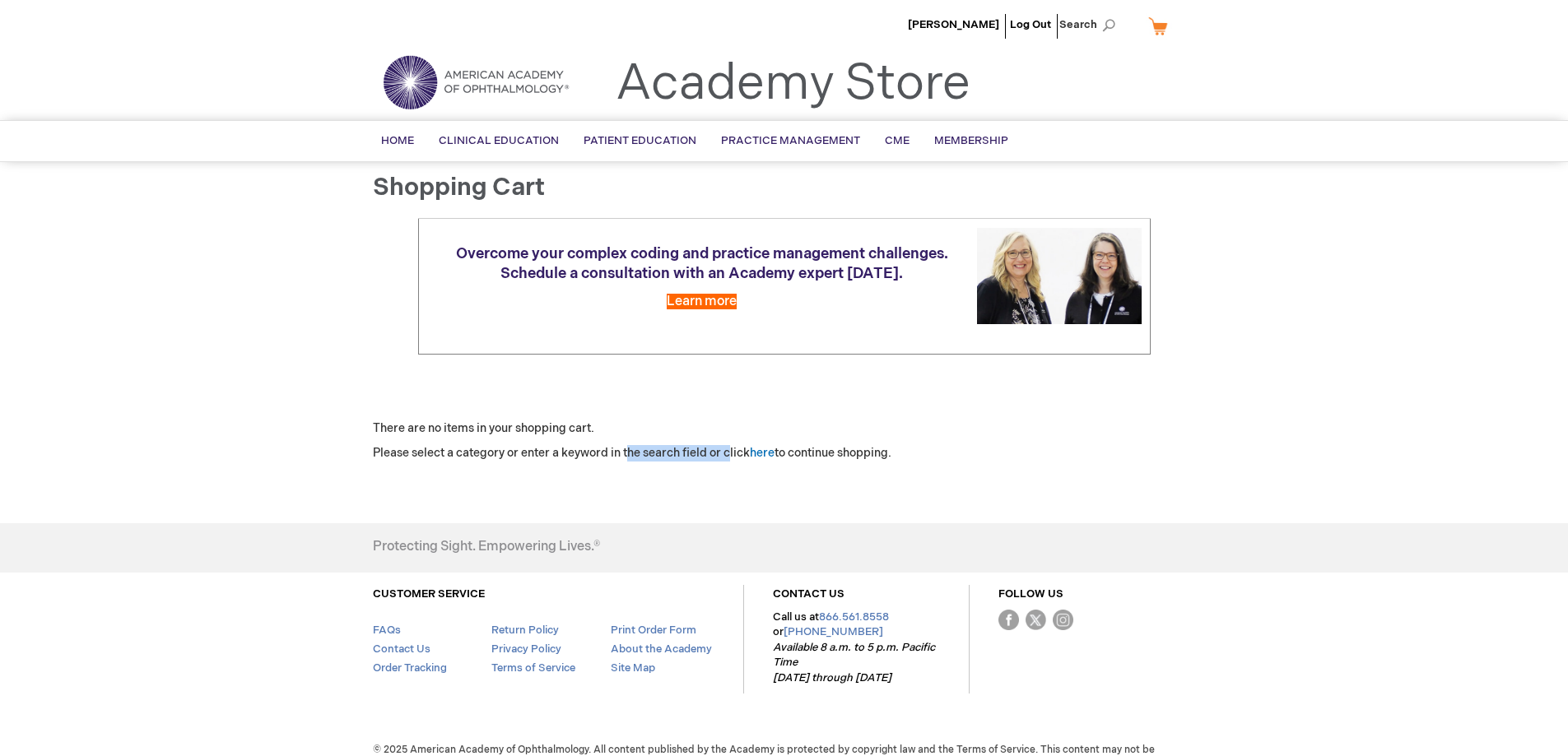
click at [731, 441] on div "There are no items in your shopping cart. Please select a category or enter a k…" at bounding box center [784, 441] width 823 height 41
click at [1125, 29] on li "Search" at bounding box center [1090, 24] width 71 height 50
click at [1090, 23] on span "Search" at bounding box center [1090, 24] width 62 height 33
paste input "Fundamentals of Ophthalmic Coding"
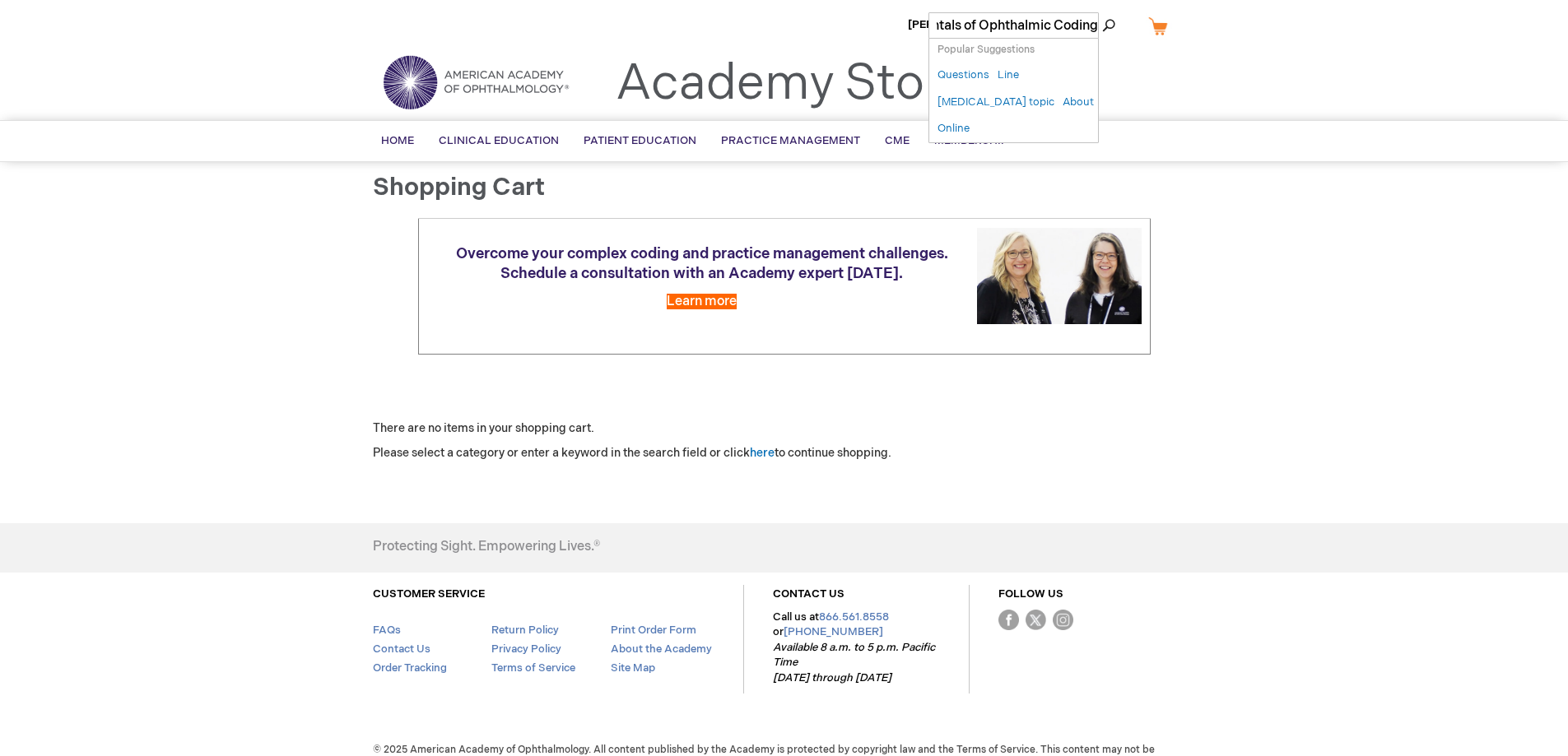
type input "Fundamentals of Ophthalmic Coding"
click at [1102, 13] on button "Search" at bounding box center [1109, 25] width 14 height 26
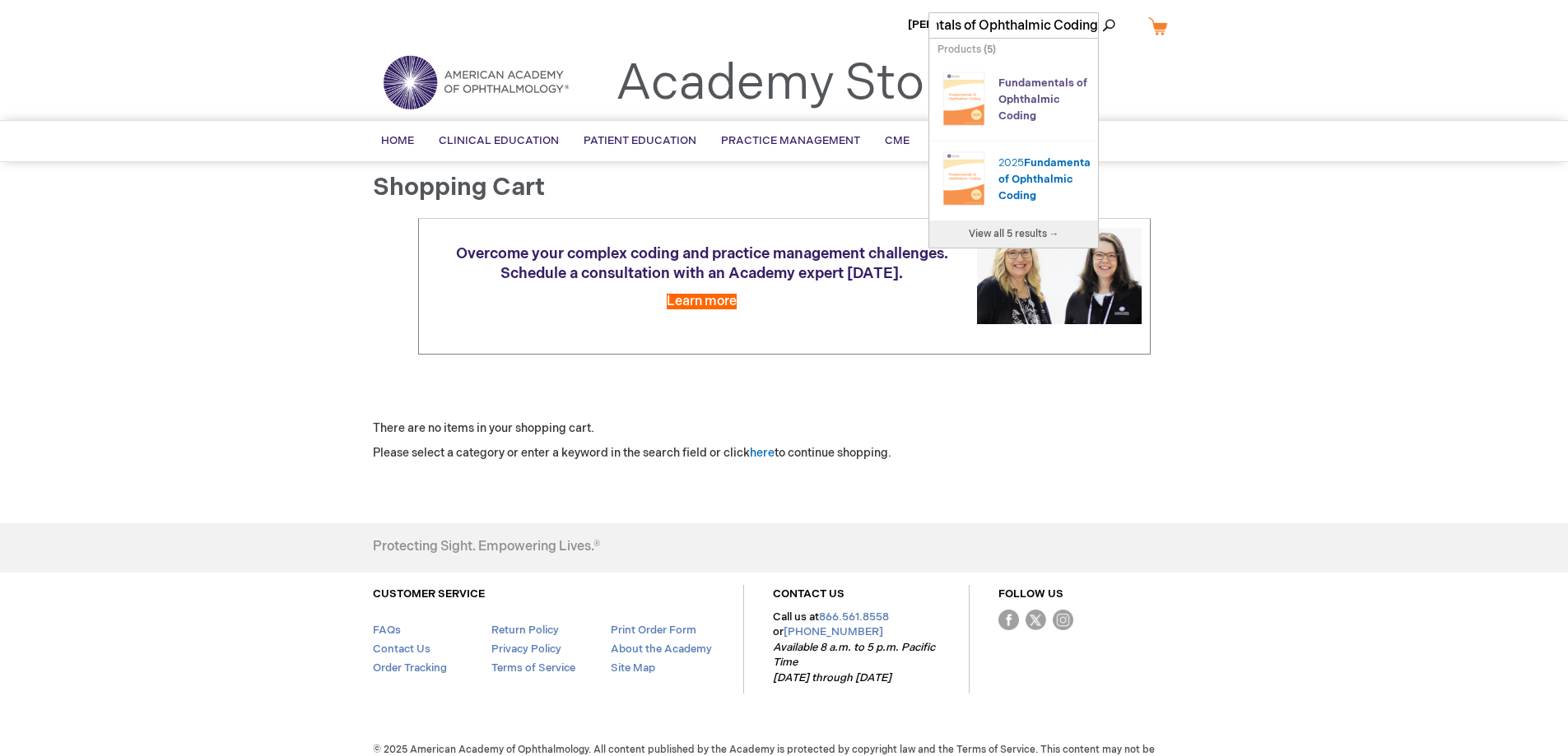
click at [1027, 97] on span "Ophthalmic" at bounding box center [1029, 100] width 61 height 14
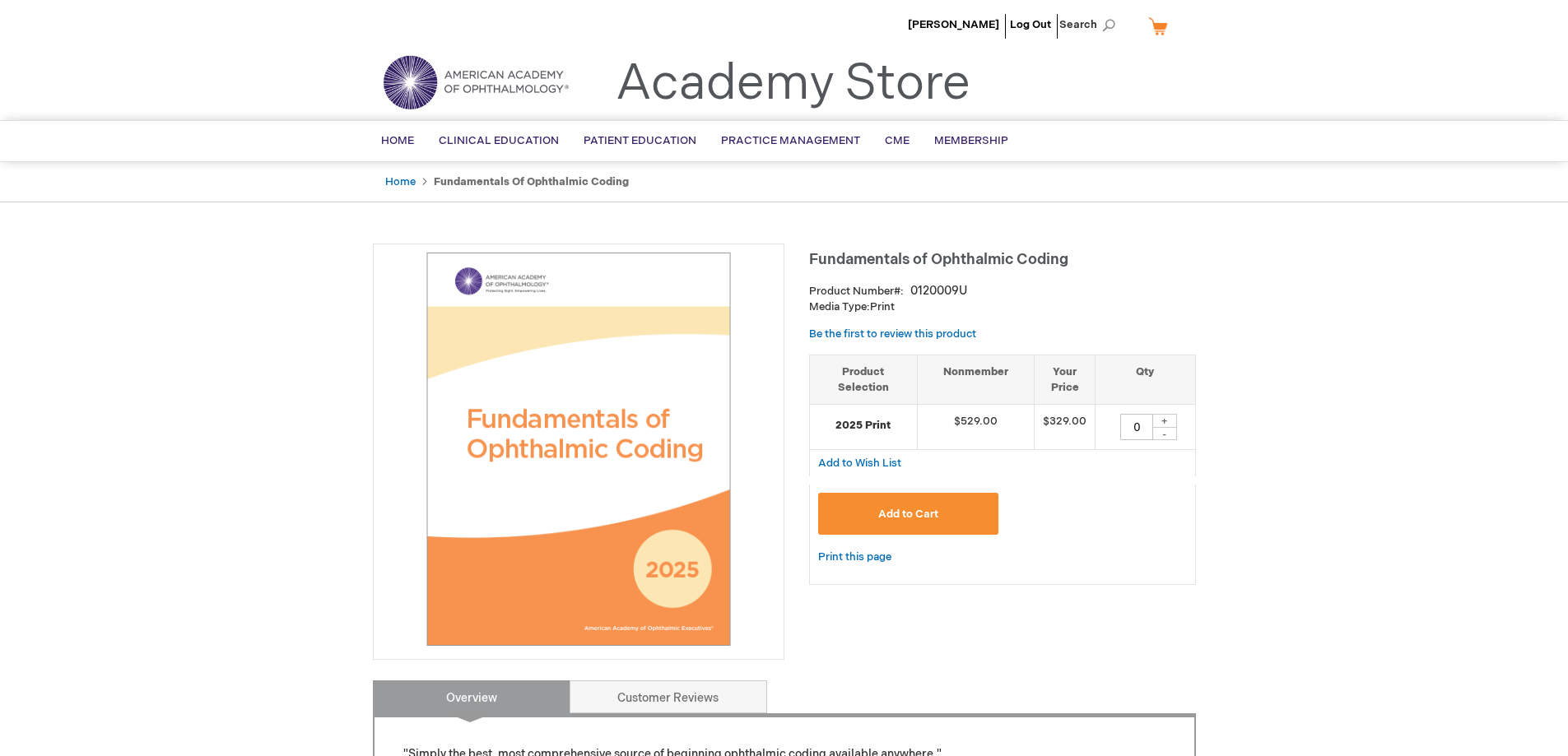
click at [1164, 418] on div "+" at bounding box center [1164, 420] width 24 height 14
click at [935, 505] on button "Add to Cart" at bounding box center [909, 514] width 181 height 42
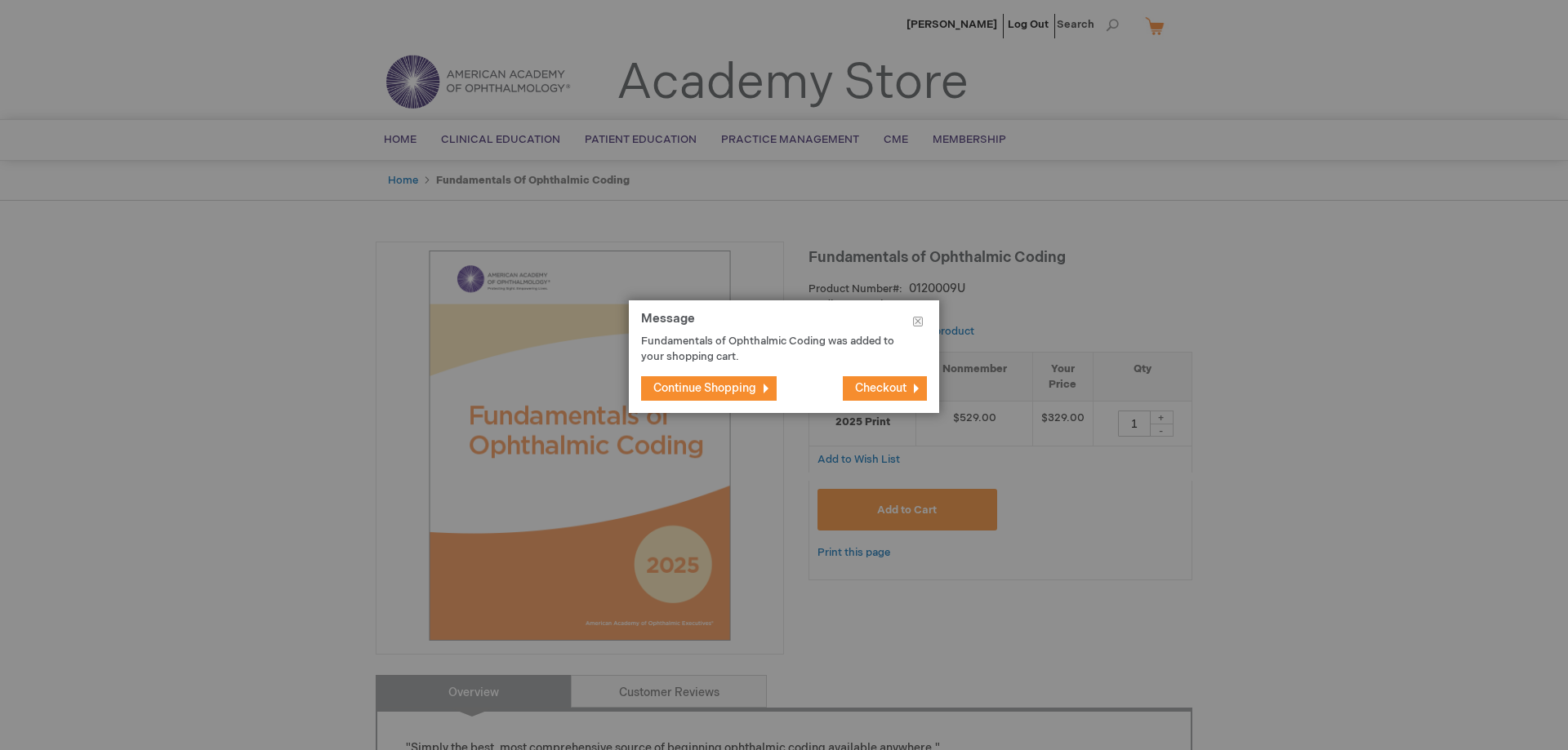
click at [740, 391] on span "Continue Shopping" at bounding box center [704, 388] width 103 height 14
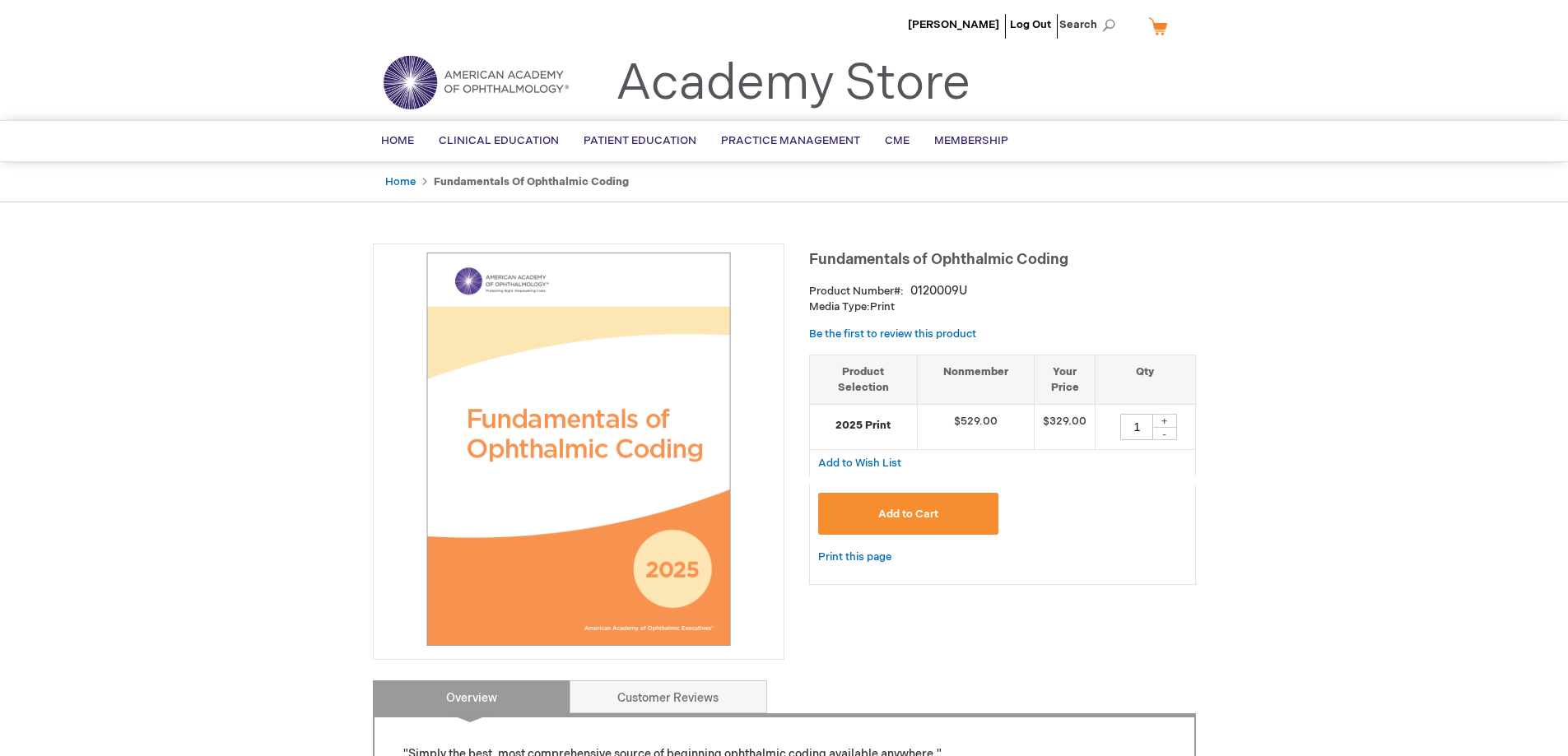
click at [1166, 29] on link "My Cart" at bounding box center [1164, 26] width 40 height 29
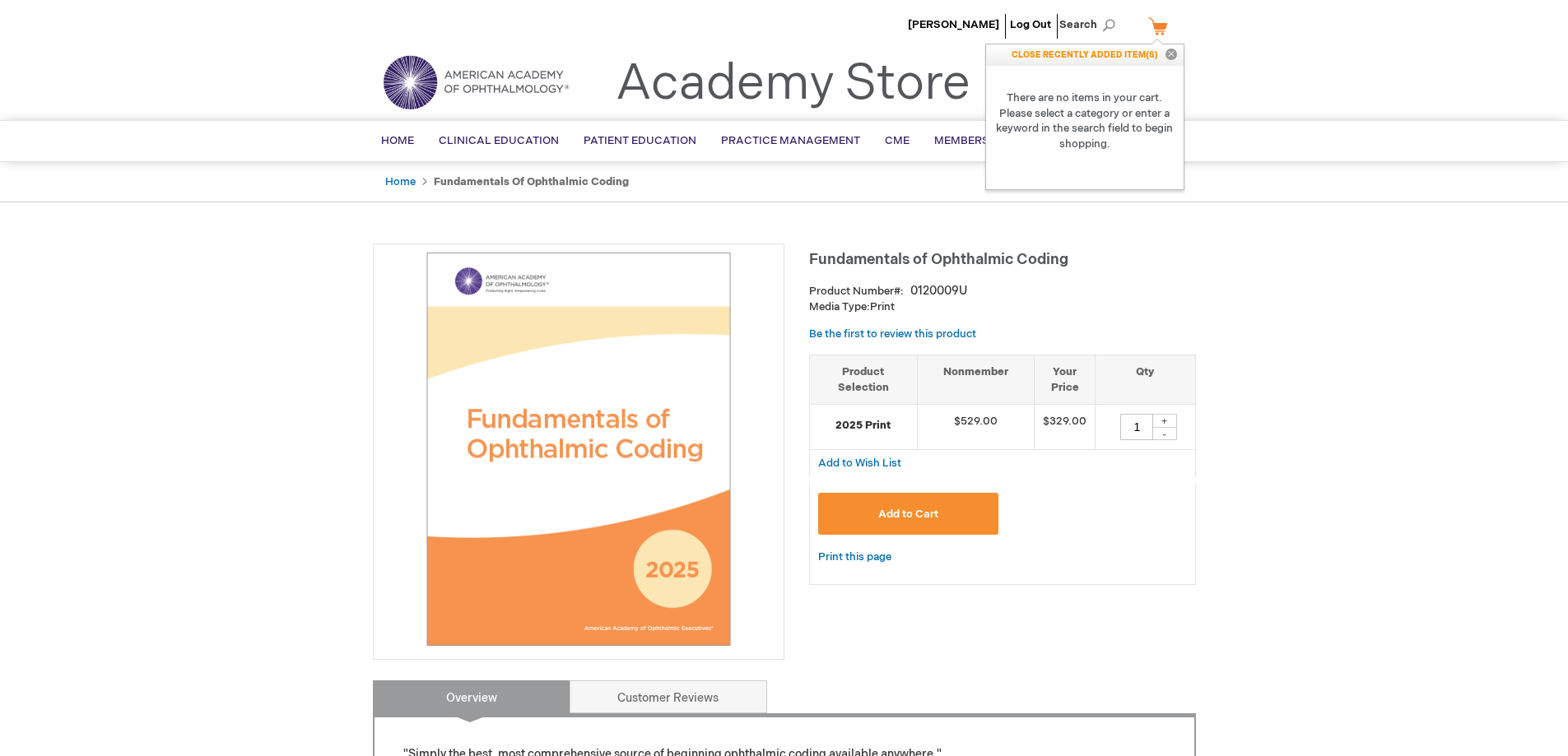
click at [1162, 18] on link "My Cart" at bounding box center [1164, 26] width 40 height 29
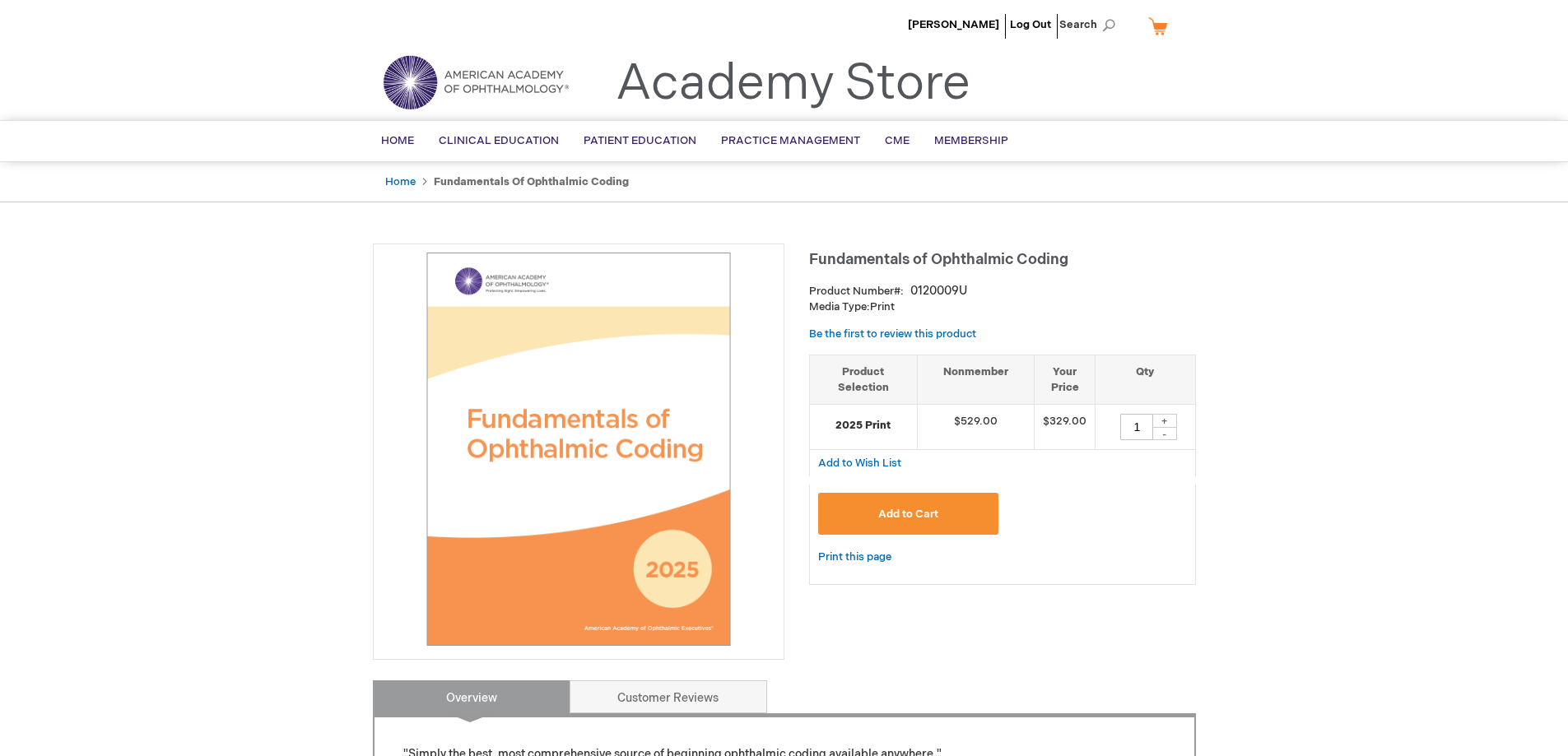
click at [1352, 154] on div "Search Search × Advanced Search Search Home Clinical Education Product Line BCS…" at bounding box center [784, 140] width 1568 height 42
click at [1166, 421] on div "+" at bounding box center [1164, 420] width 24 height 14
type input "2"
click at [914, 513] on span "Add to Cart" at bounding box center [908, 515] width 60 height 14
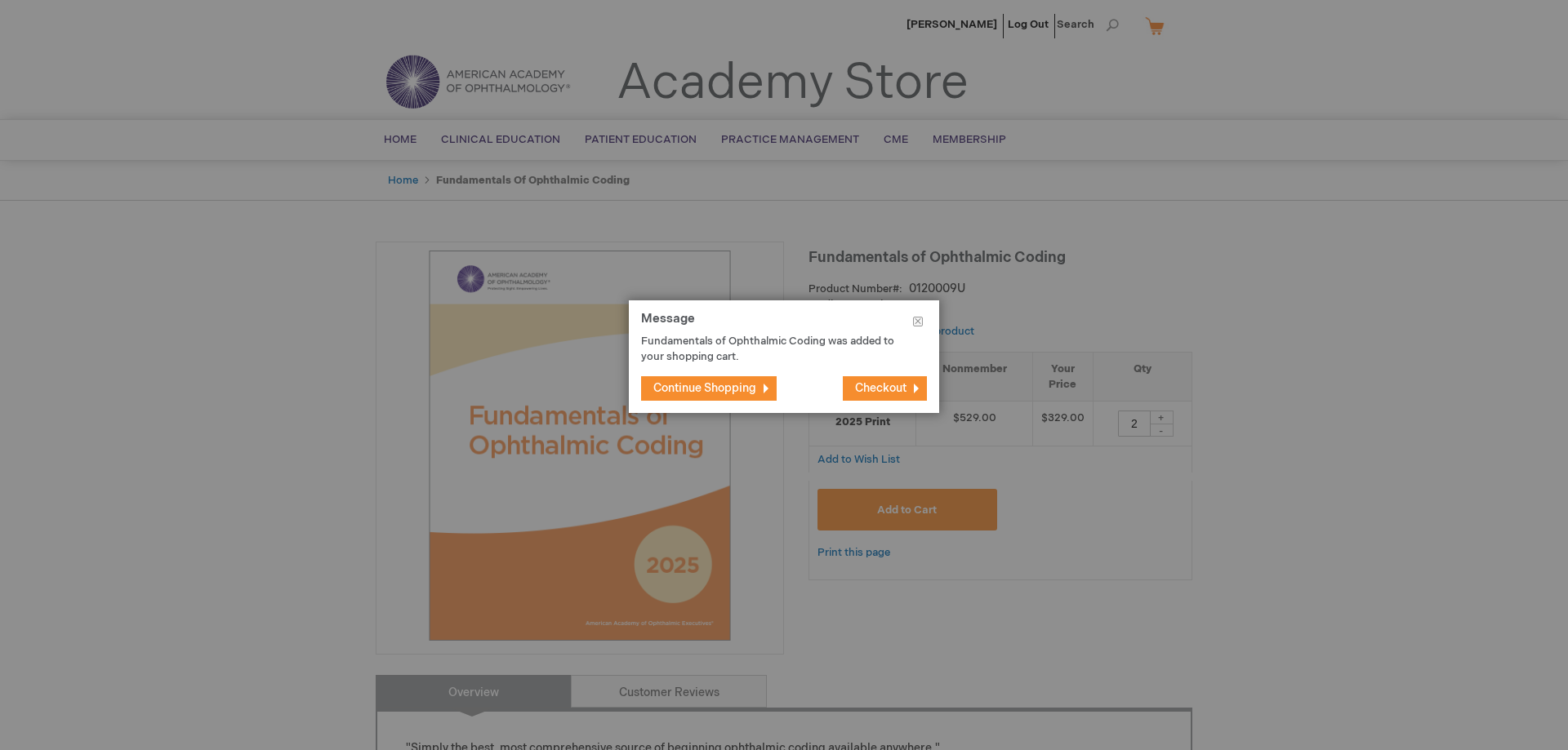
click at [887, 394] on span "Checkout" at bounding box center [880, 388] width 51 height 14
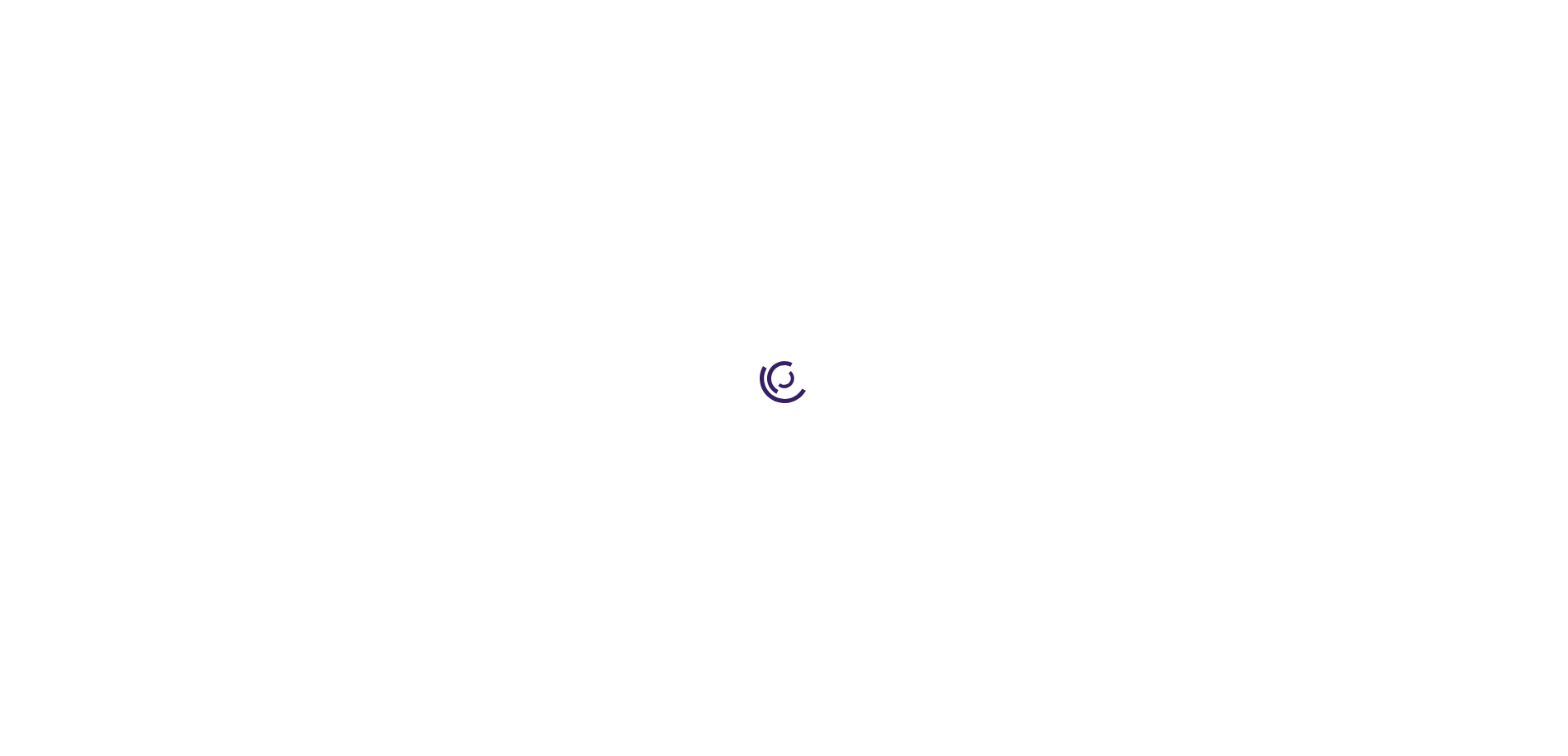
type input "2"
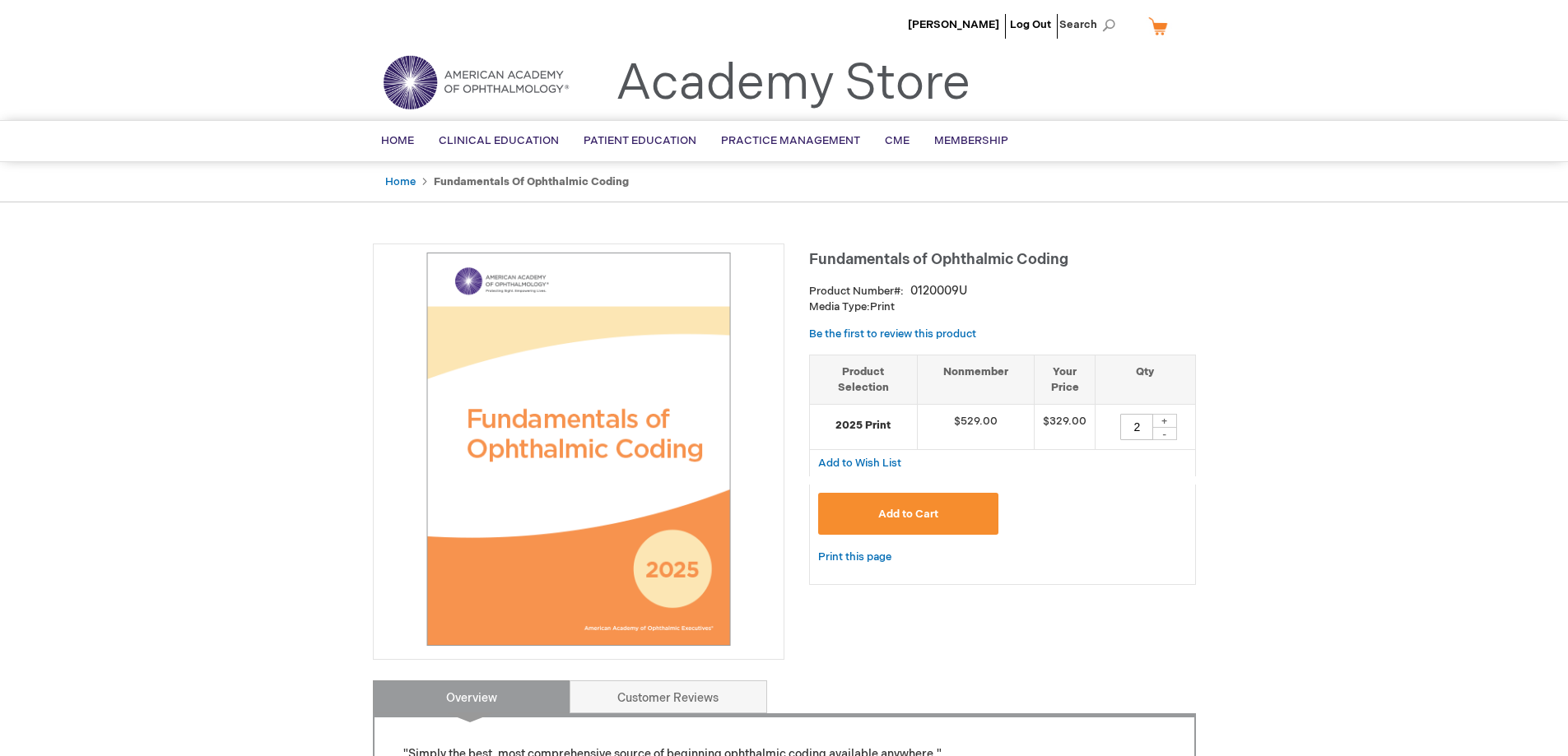
click at [1087, 23] on span "Search" at bounding box center [1090, 24] width 62 height 33
click at [988, 18] on input "Search" at bounding box center [1013, 25] width 170 height 26
